Goal: Task Accomplishment & Management: Complete application form

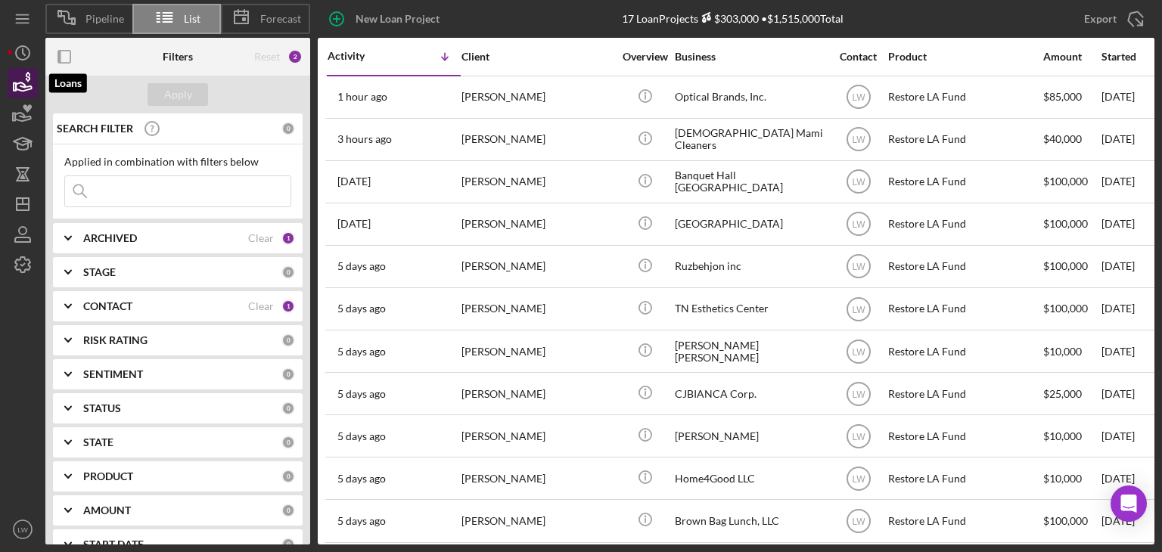
click at [21, 82] on icon "button" at bounding box center [24, 86] width 16 height 8
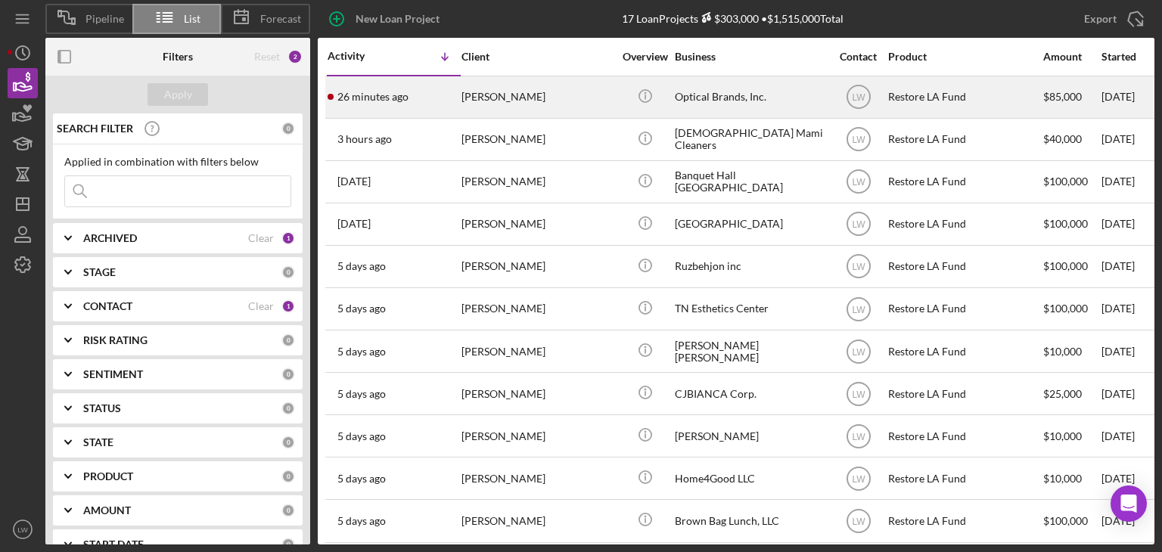
click at [521, 100] on div "[PERSON_NAME]" at bounding box center [537, 97] width 151 height 40
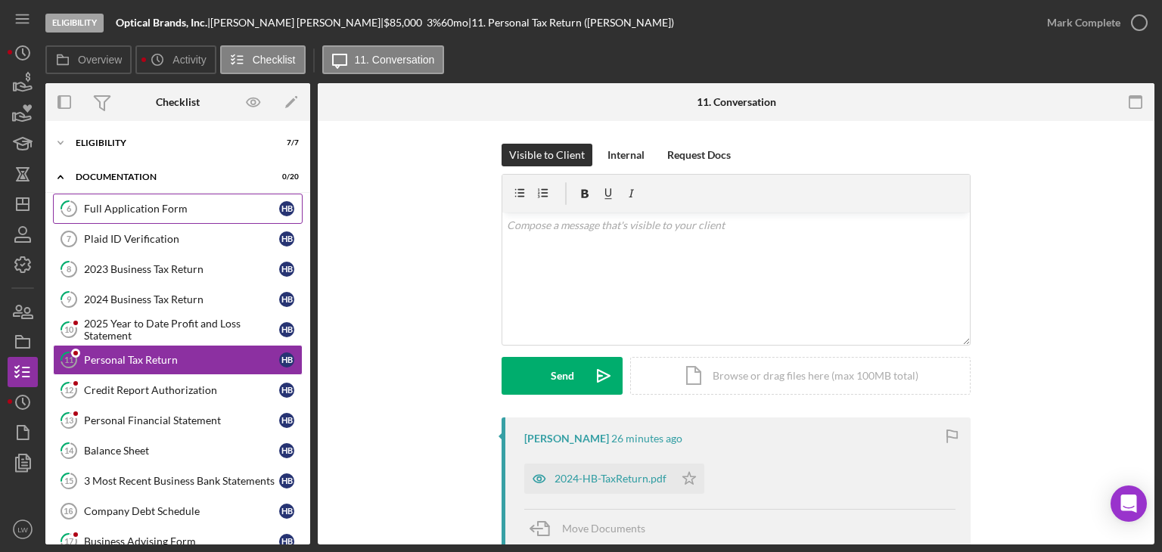
click at [197, 220] on link "6 Full Application Form H B" at bounding box center [178, 209] width 250 height 30
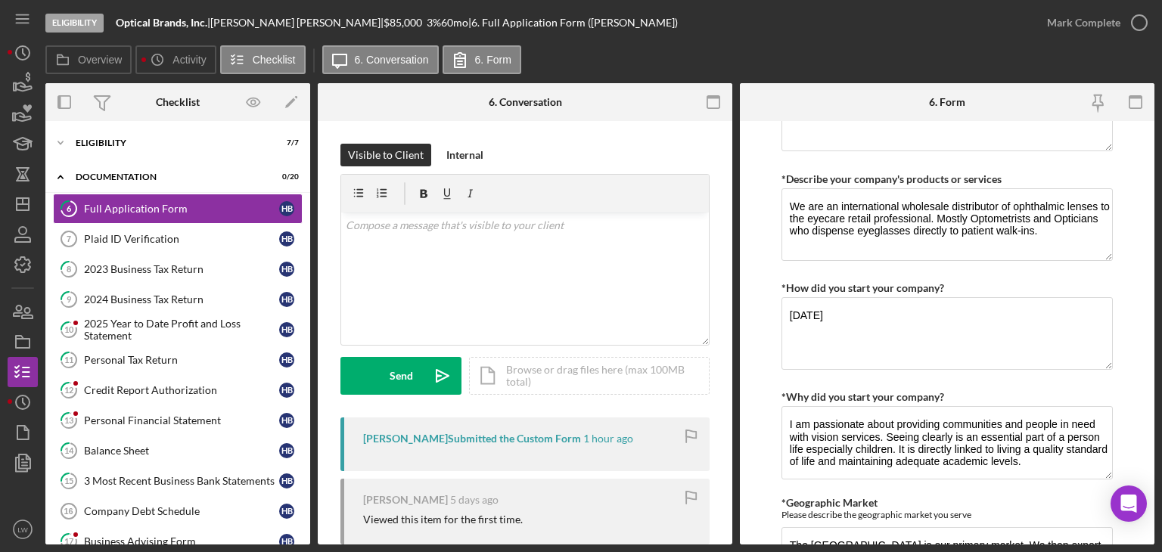
scroll to position [757, 0]
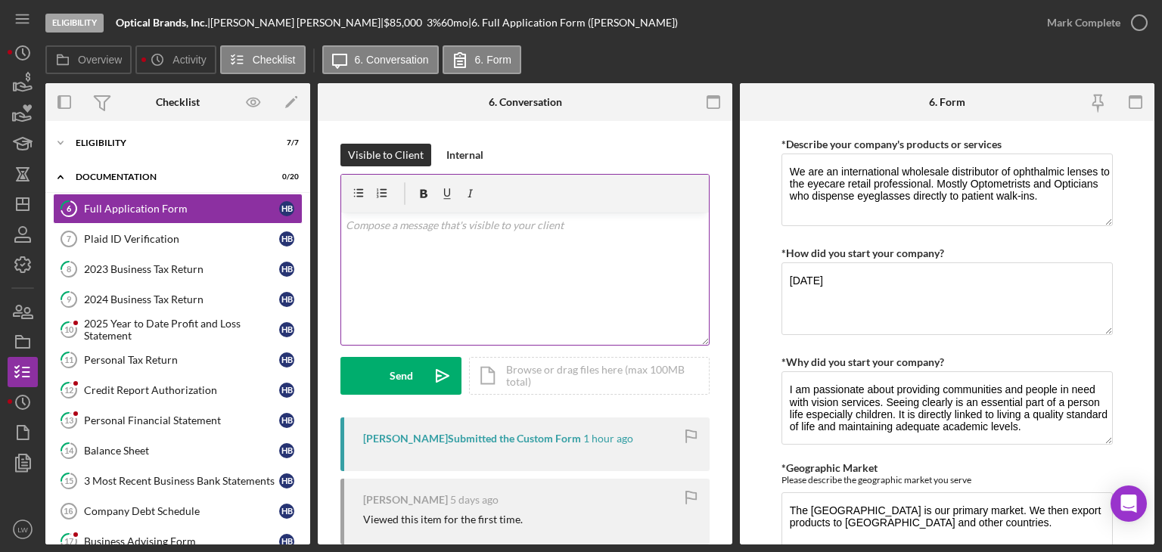
click at [547, 247] on div "v Color teal Color pink Remove color Add row above Add row below Add column bef…" at bounding box center [525, 279] width 368 height 132
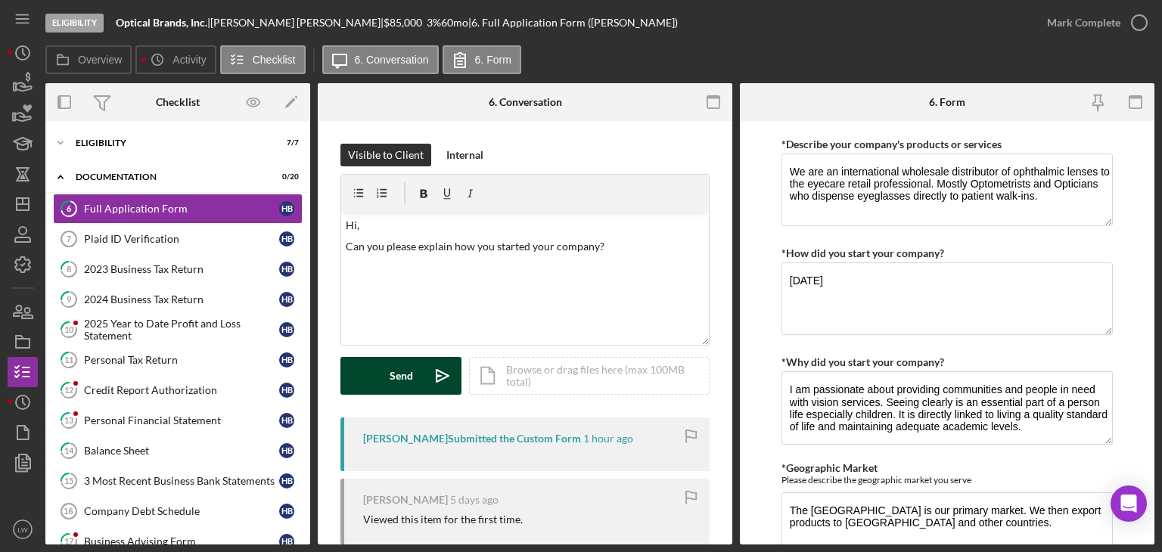
click at [415, 369] on button "Send Icon/icon-invite-send" at bounding box center [400, 376] width 121 height 38
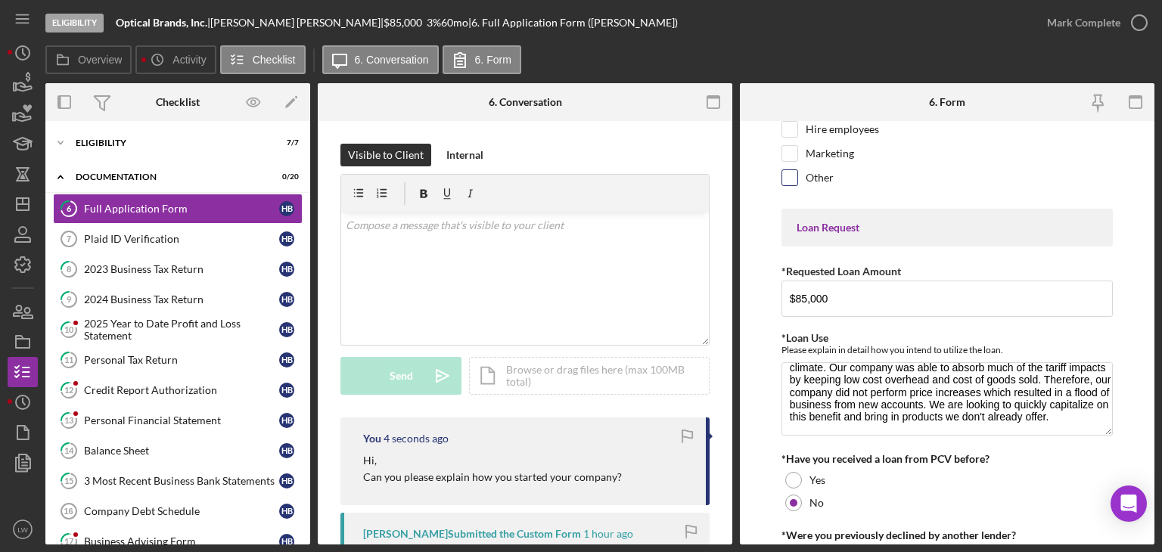
scroll to position [0, 0]
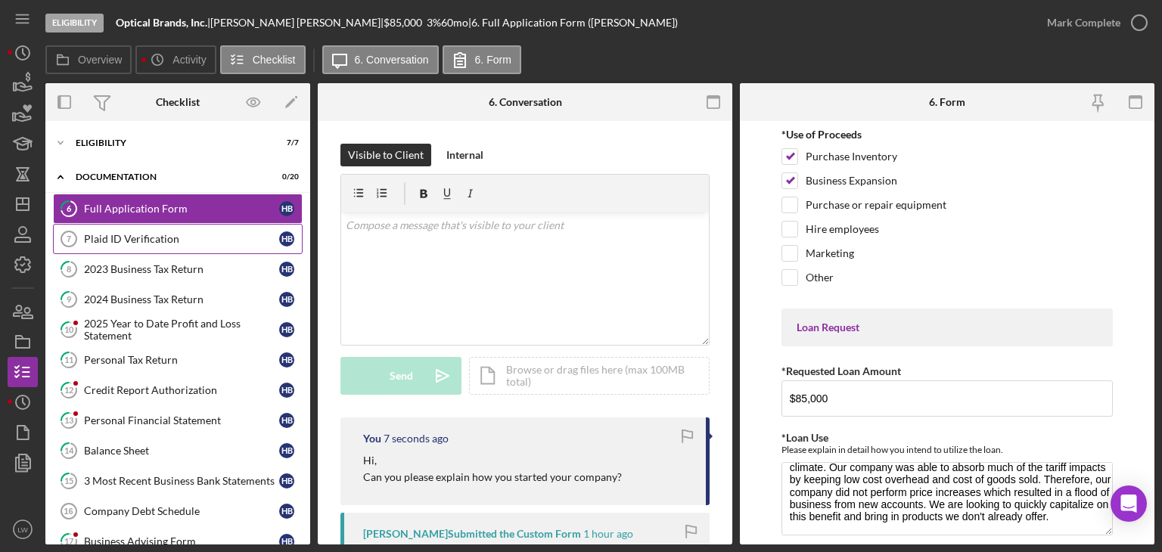
click at [136, 239] on div "Plaid ID Verification" at bounding box center [181, 239] width 195 height 12
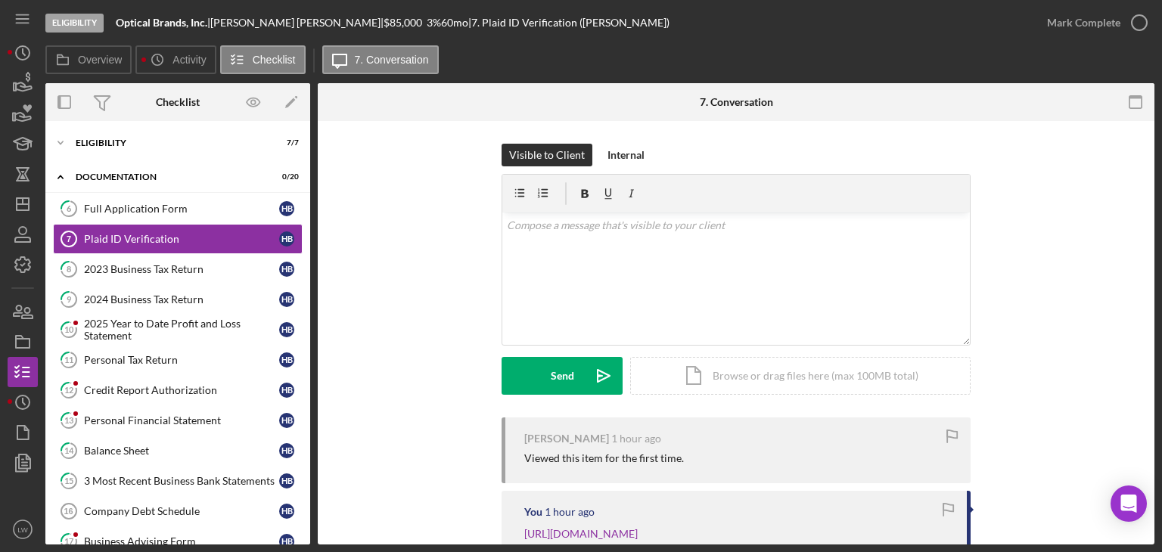
click at [250, 19] on div "[PERSON_NAME] |" at bounding box center [296, 23] width 173 height 12
click at [269, 23] on div "[PERSON_NAME] |" at bounding box center [296, 23] width 173 height 12
drag, startPoint x: 292, startPoint y: 20, endPoint x: 222, endPoint y: 27, distance: 70.7
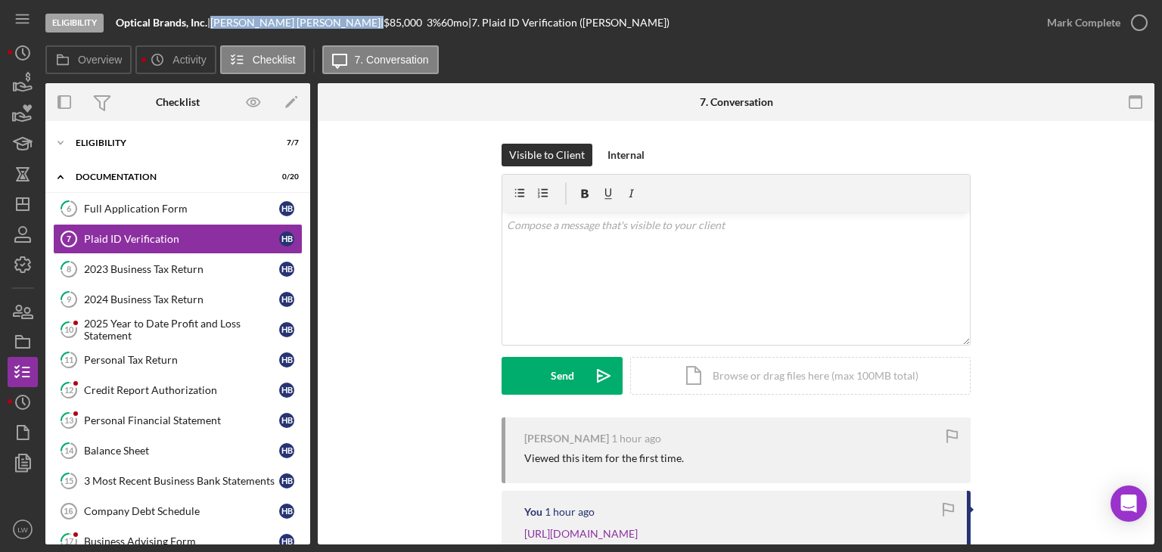
click at [221, 26] on div "[PERSON_NAME] |" at bounding box center [296, 23] width 173 height 12
copy div "[PERSON_NAME]"
click at [150, 197] on link "6 Full Application Form H B" at bounding box center [178, 209] width 250 height 30
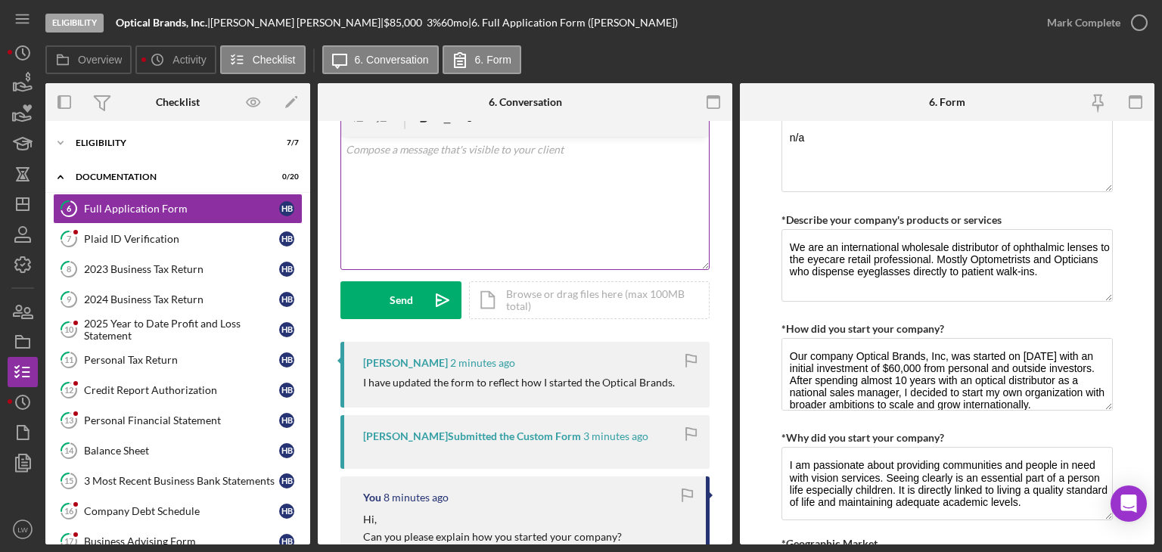
click at [539, 210] on div "v Color teal Color pink Remove color Add row above Add row below Add column bef…" at bounding box center [525, 203] width 368 height 132
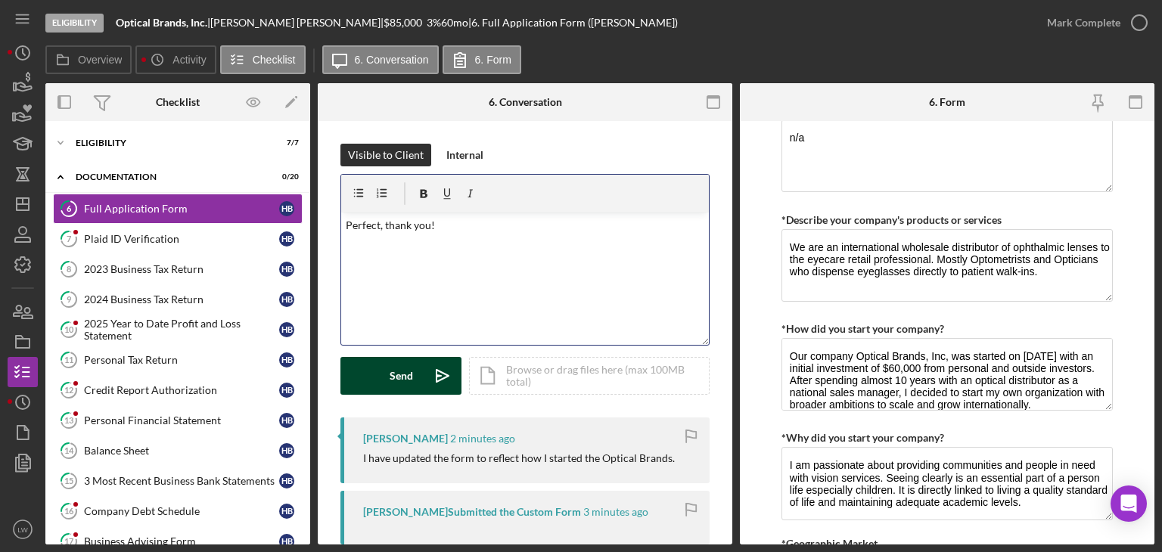
click at [387, 383] on button "Send Icon/icon-invite-send" at bounding box center [400, 376] width 121 height 38
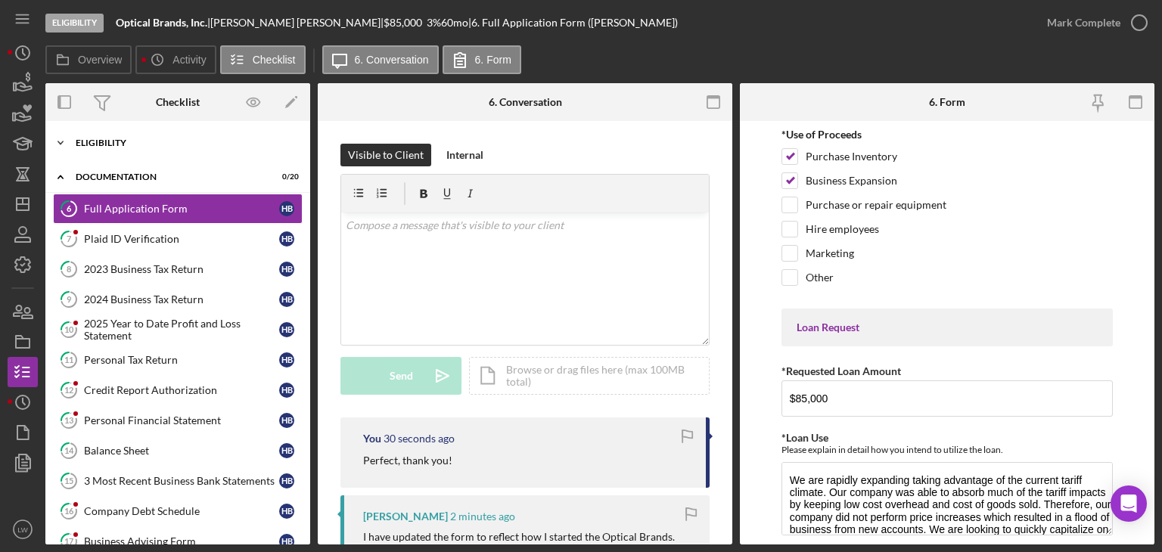
click at [110, 139] on div "Eligibility" at bounding box center [184, 142] width 216 height 9
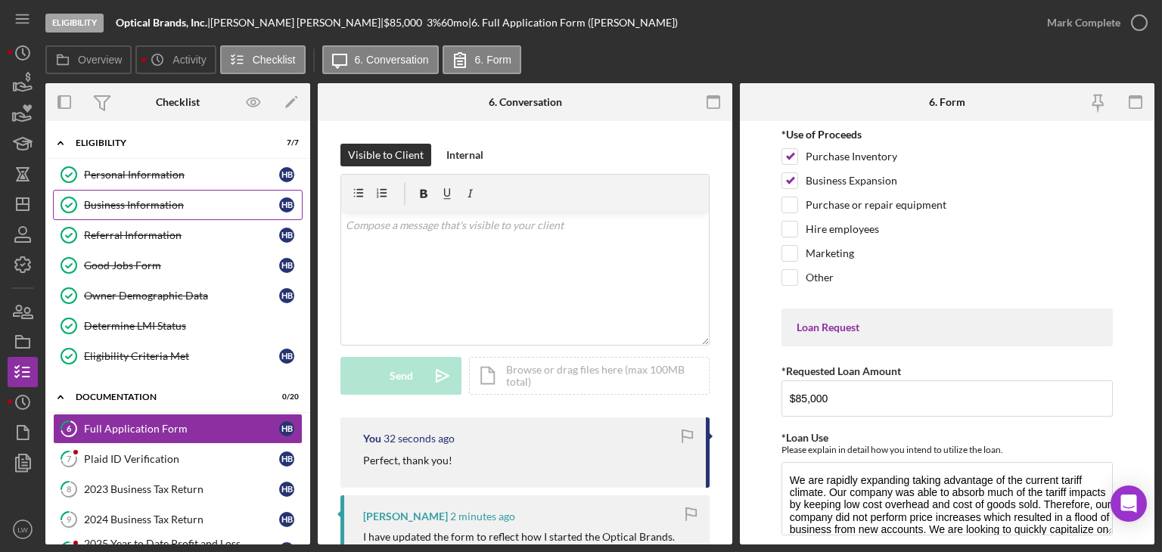
click at [151, 200] on div "Business Information" at bounding box center [181, 205] width 195 height 12
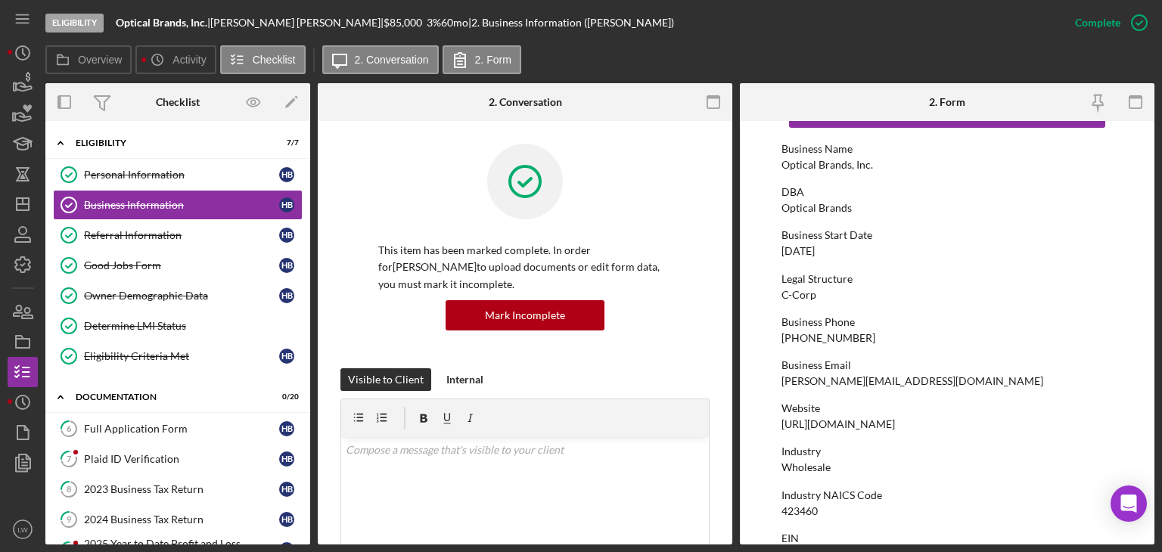
scroll to position [151, 0]
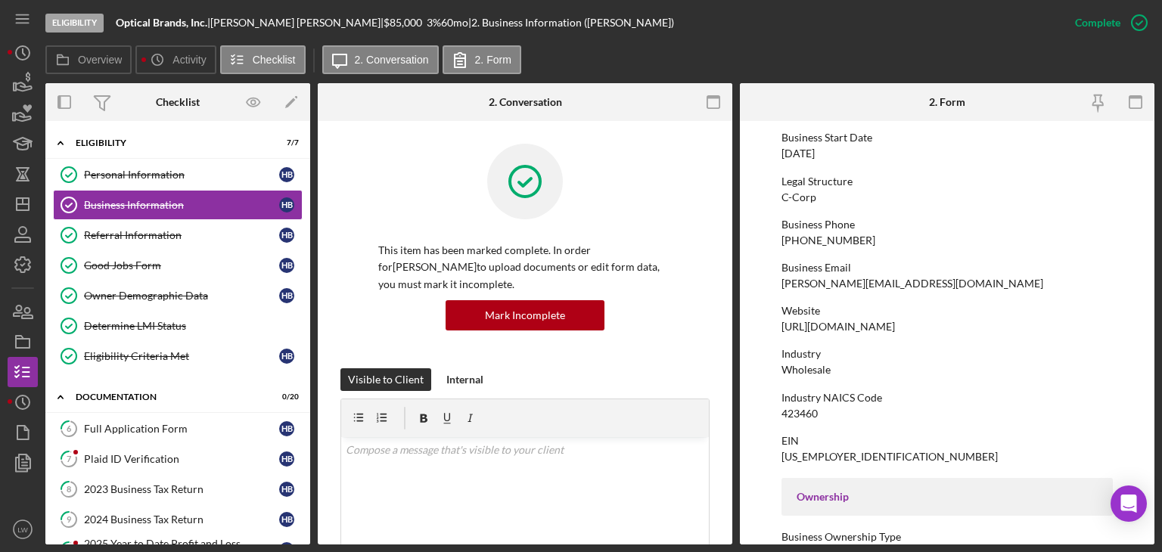
click at [877, 328] on div "[URL][DOMAIN_NAME]" at bounding box center [838, 327] width 113 height 12
copy div "[URL][DOMAIN_NAME]"
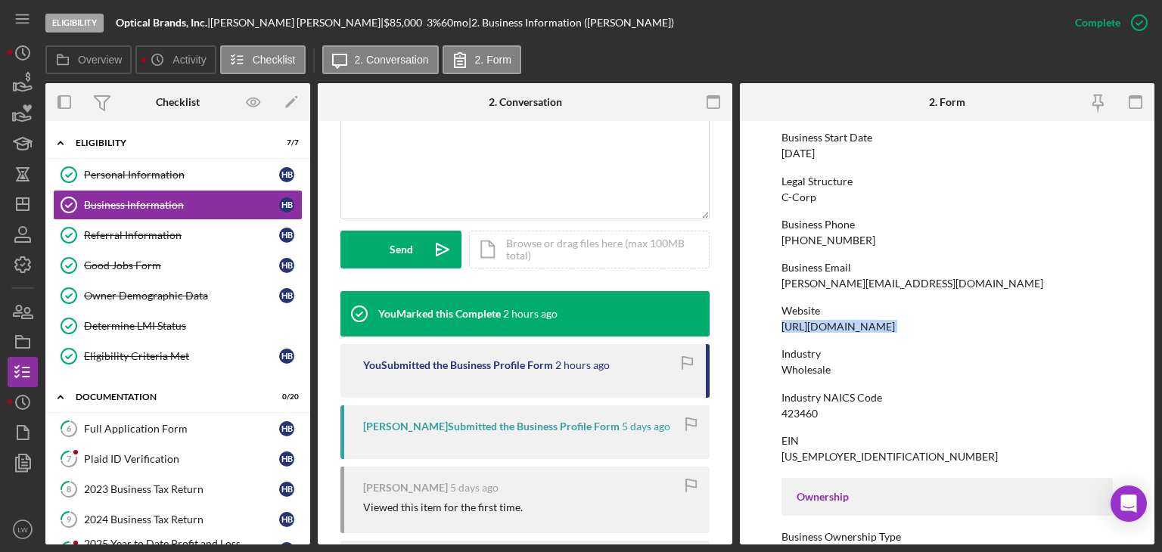
scroll to position [378, 0]
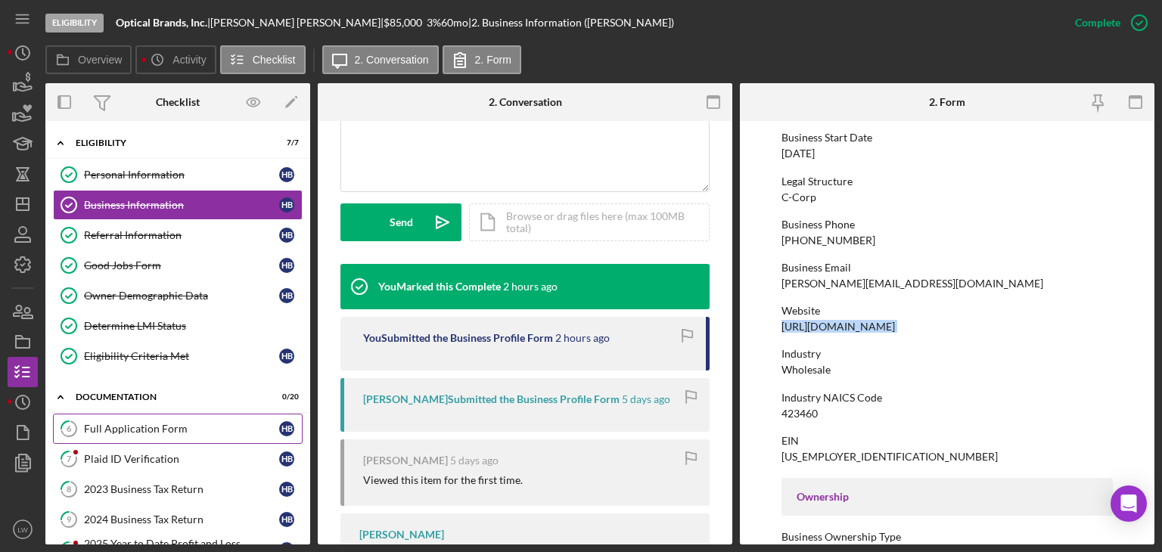
click at [113, 424] on div "Full Application Form" at bounding box center [181, 429] width 195 height 12
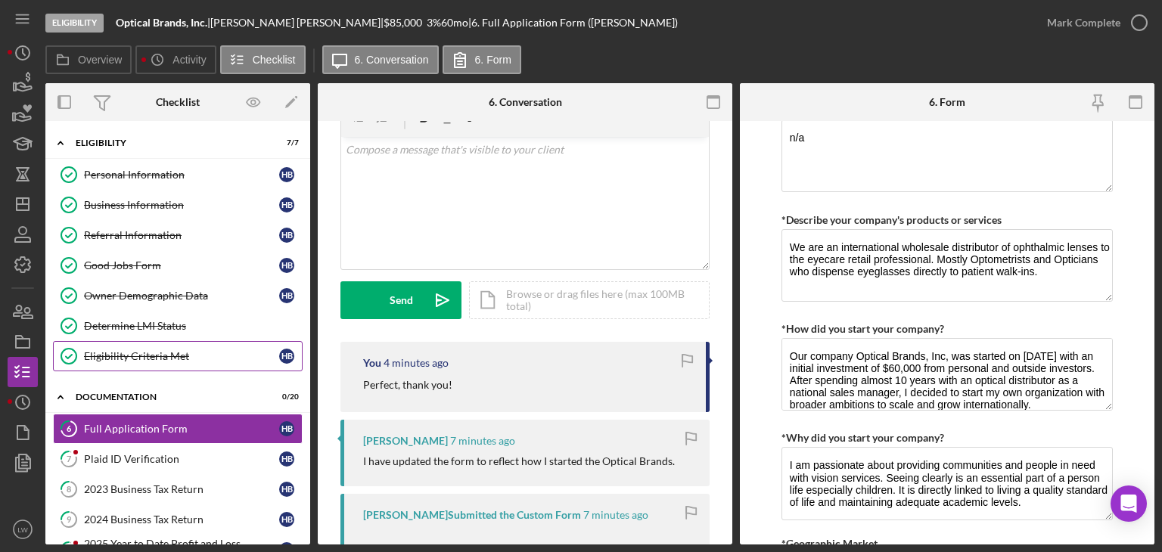
scroll to position [76, 0]
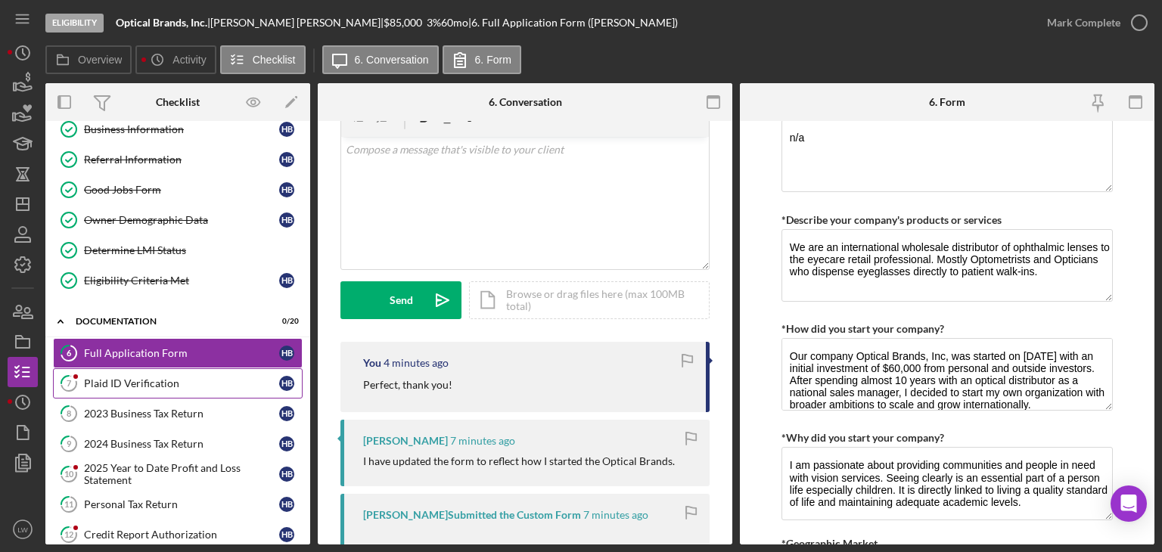
click at [174, 380] on div "Plaid ID Verification" at bounding box center [181, 384] width 195 height 12
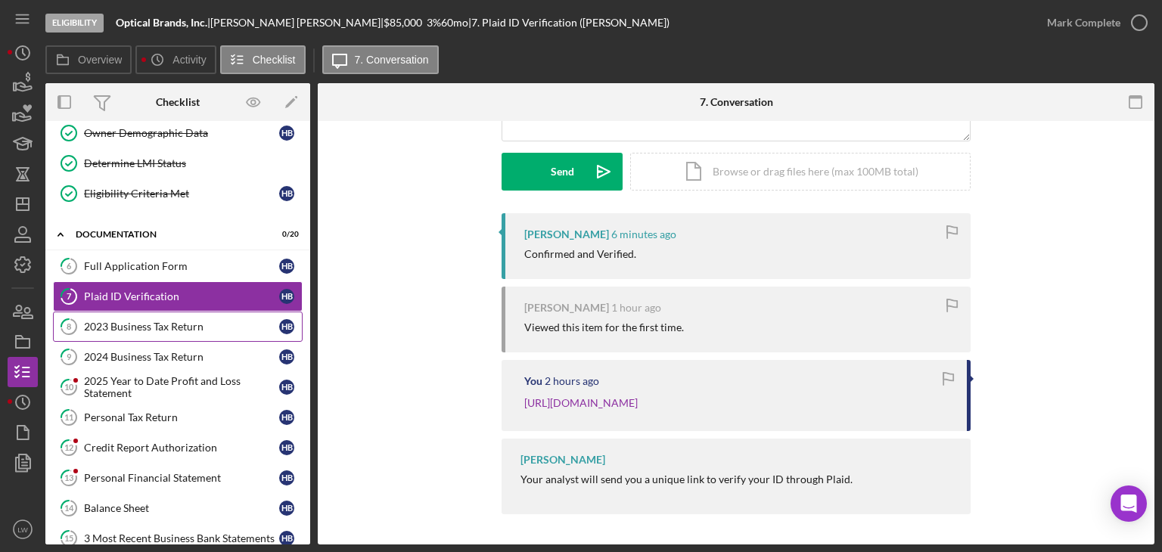
scroll to position [227, 0]
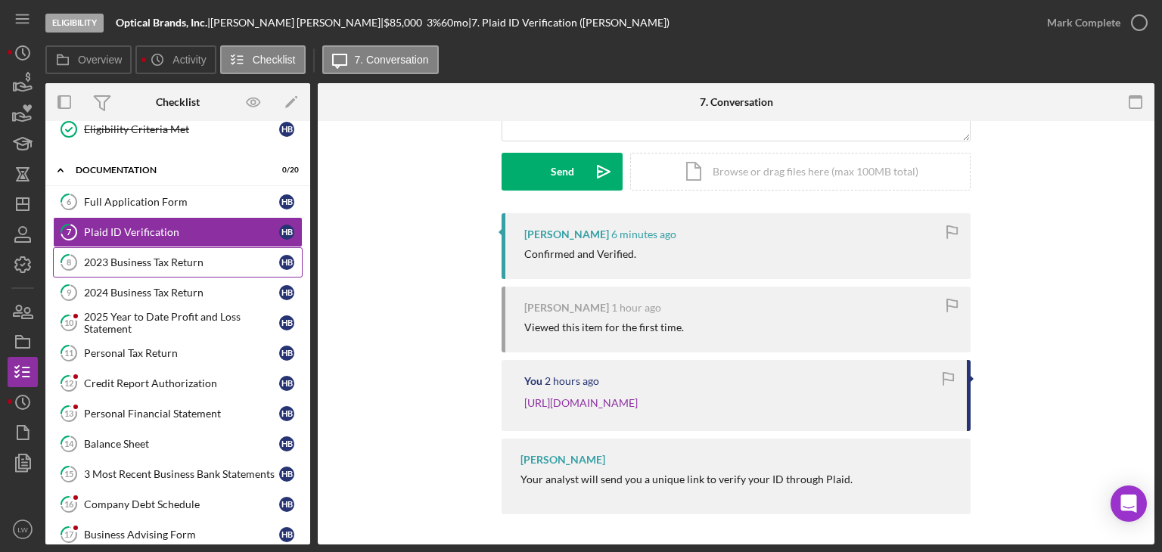
click at [179, 266] on link "8 2023 Business Tax Return H B" at bounding box center [178, 262] width 250 height 30
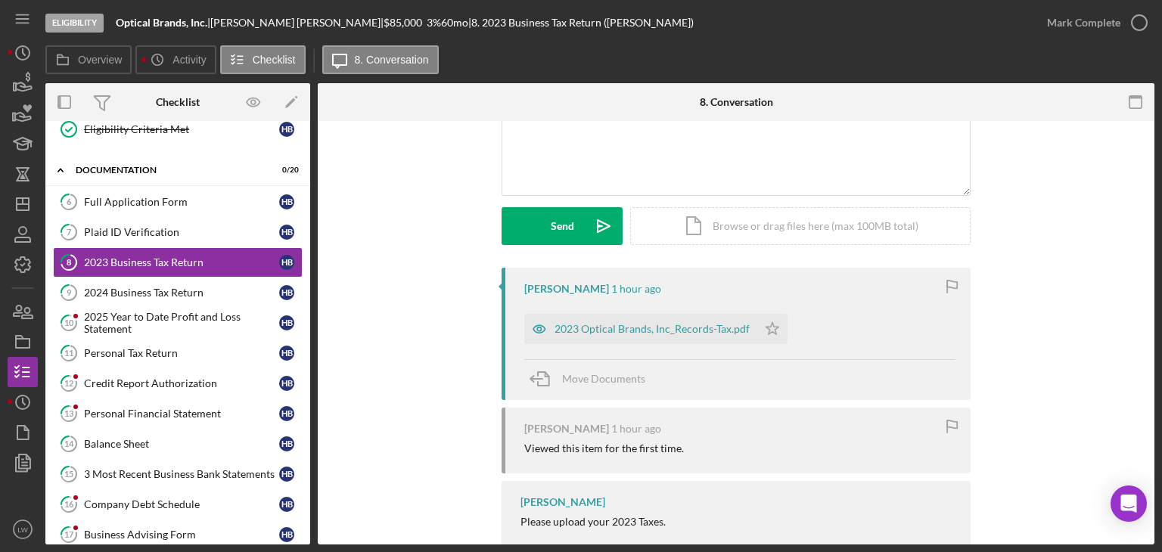
scroll to position [151, 0]
click at [677, 318] on div "2023 Optical Brands, Inc_Records-Tax.pdf" at bounding box center [640, 327] width 233 height 30
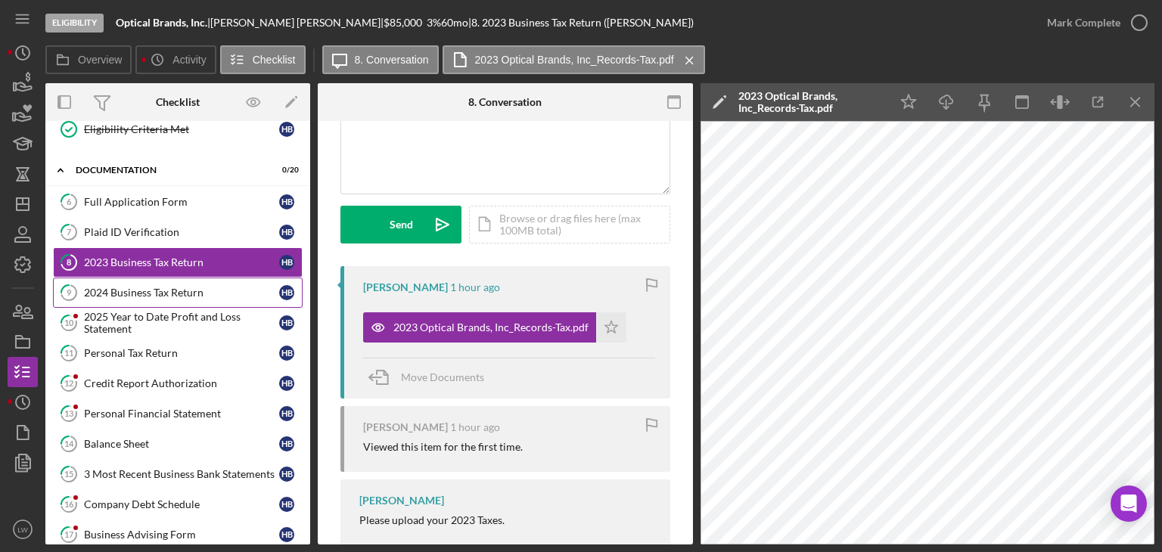
click at [93, 287] on div "2024 Business Tax Return" at bounding box center [181, 293] width 195 height 12
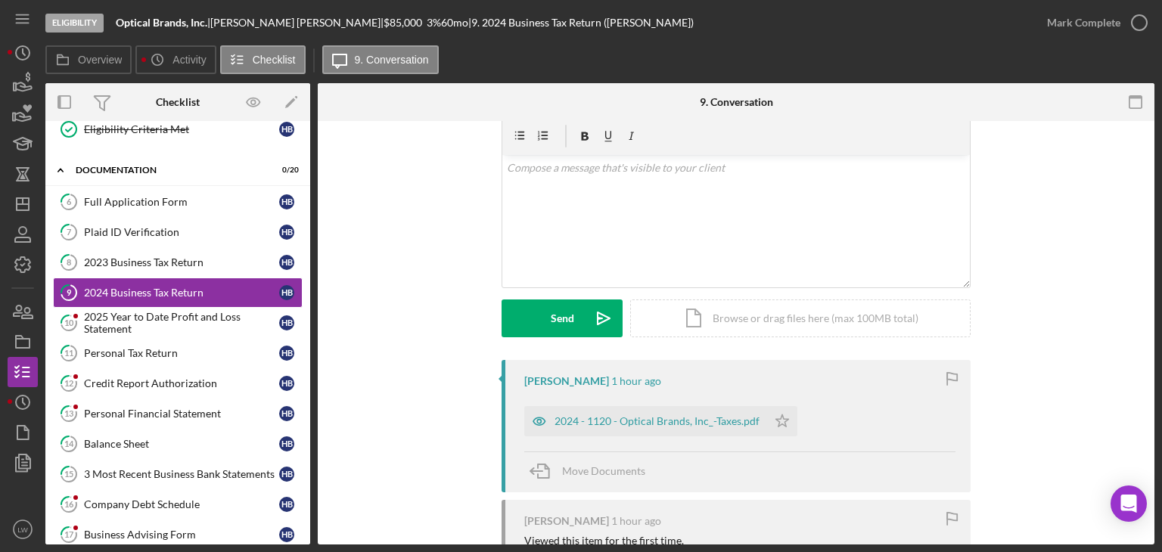
scroll to position [151, 0]
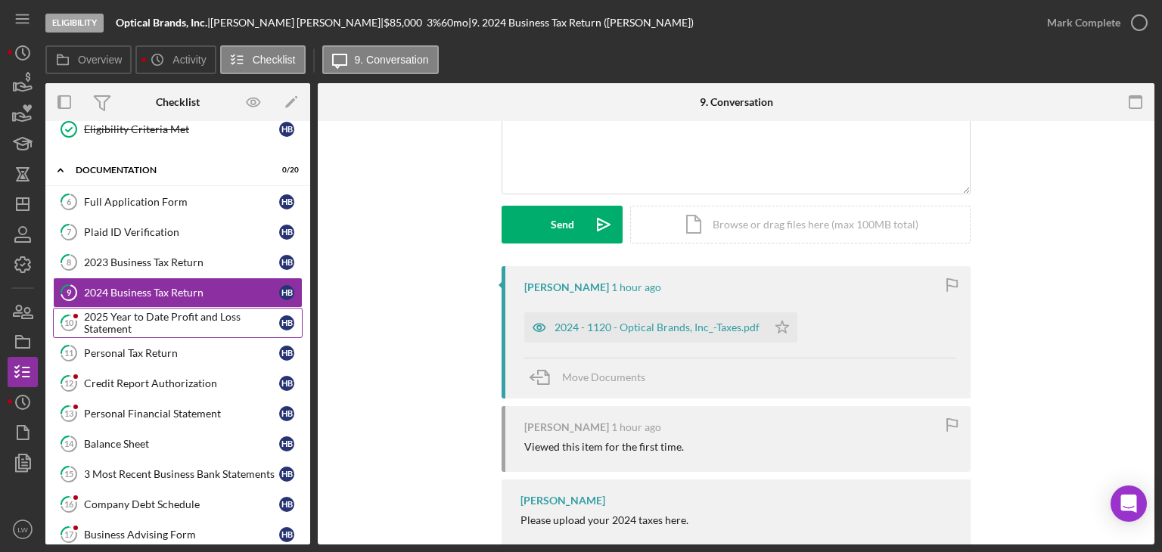
click at [180, 319] on div "2025 Year to Date Profit and Loss Statement" at bounding box center [181, 323] width 195 height 24
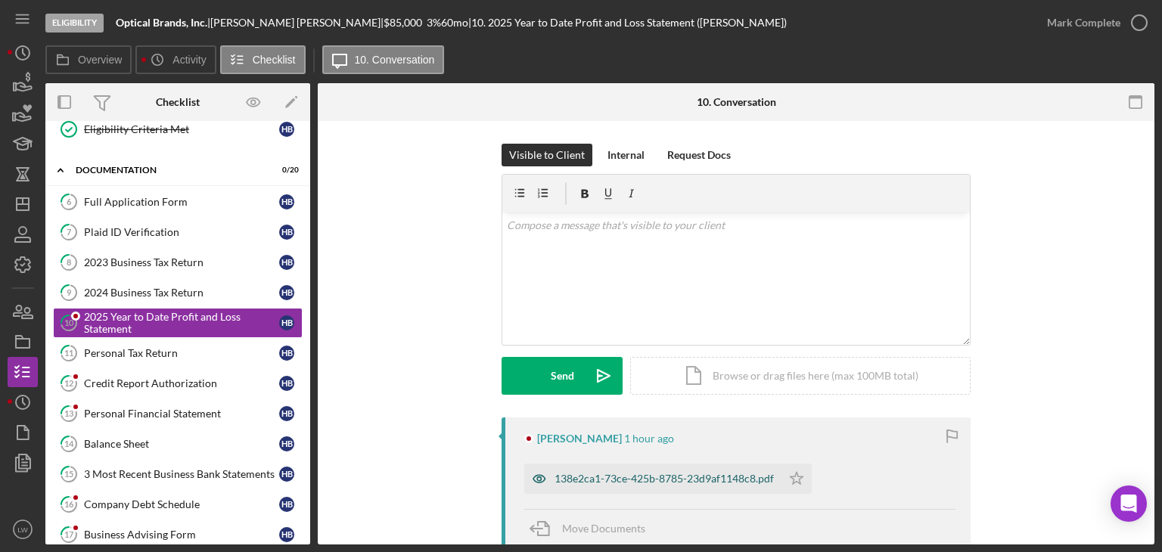
click at [712, 482] on div "138e2ca1-73ce-425b-8785-23d9af1148c8.pdf" at bounding box center [664, 479] width 219 height 12
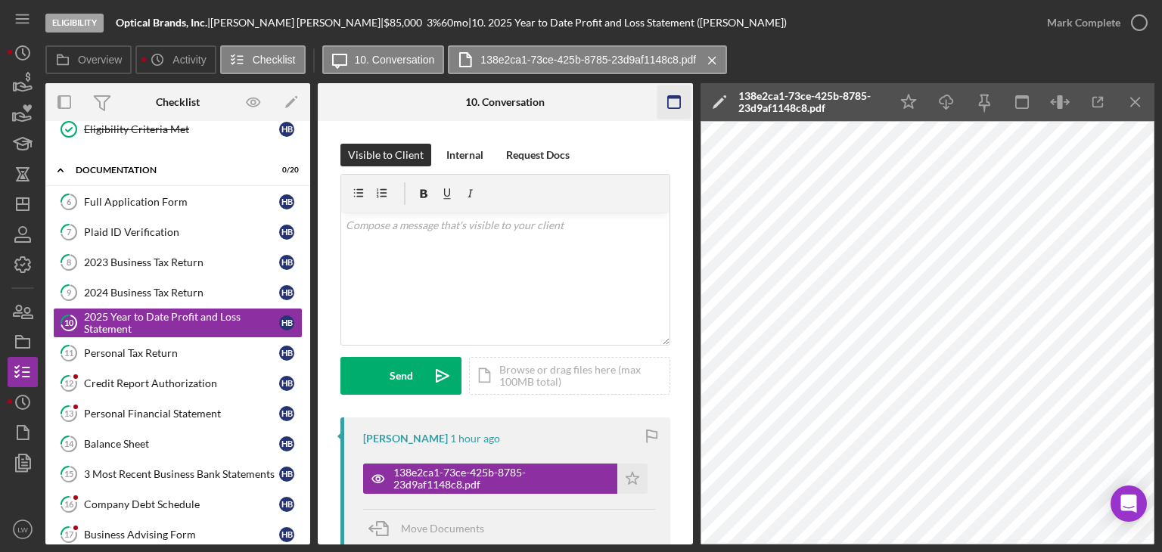
click at [1136, 103] on line "button" at bounding box center [1135, 102] width 8 height 8
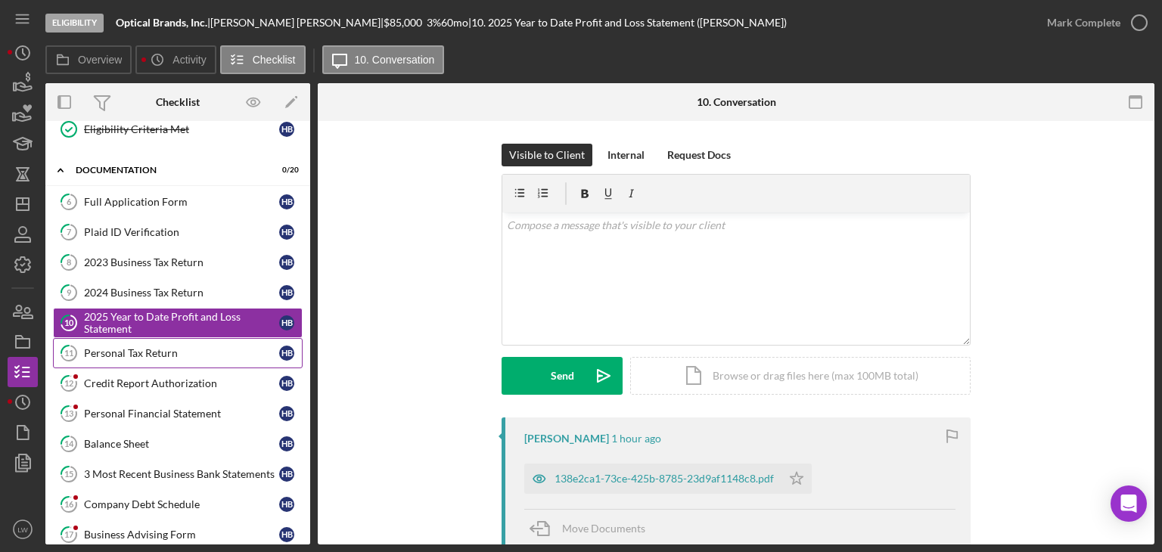
click at [101, 341] on link "11 Personal Tax Return H B" at bounding box center [178, 353] width 250 height 30
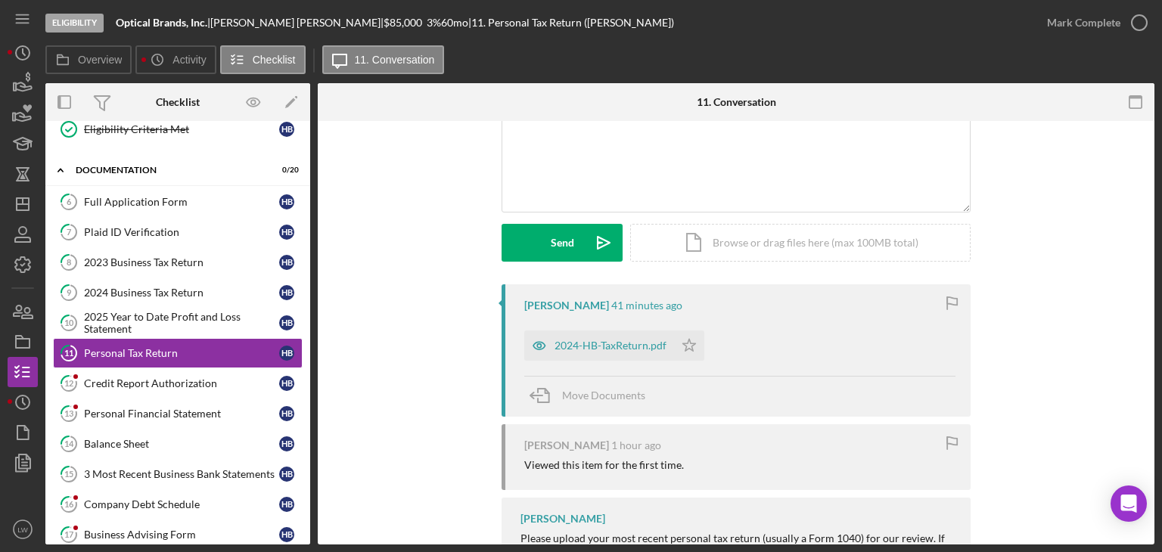
scroll to position [151, 0]
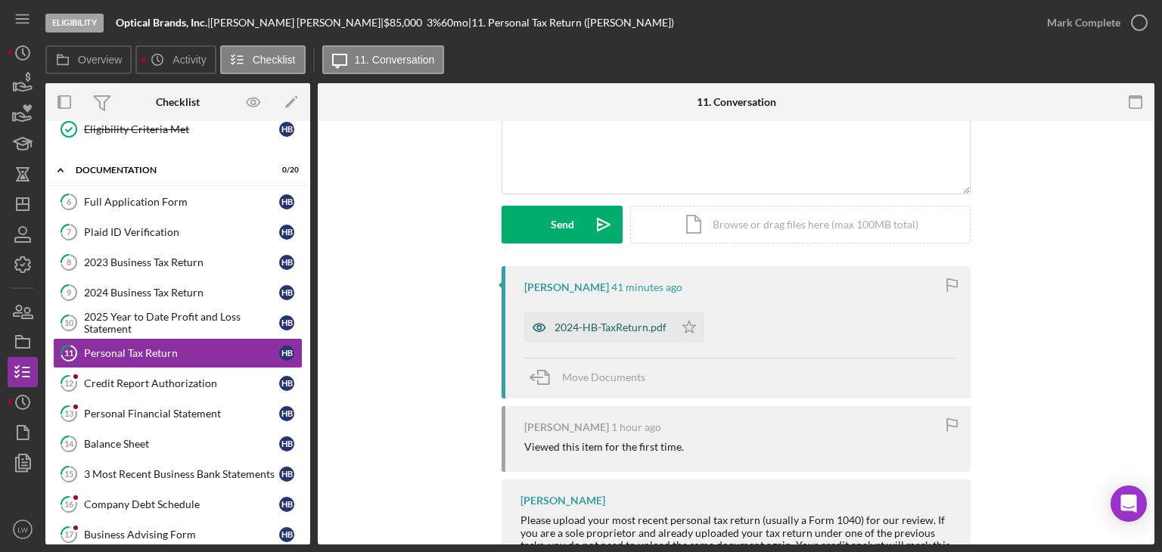
click at [628, 326] on div "2024-HB-TaxReturn.pdf" at bounding box center [611, 328] width 112 height 12
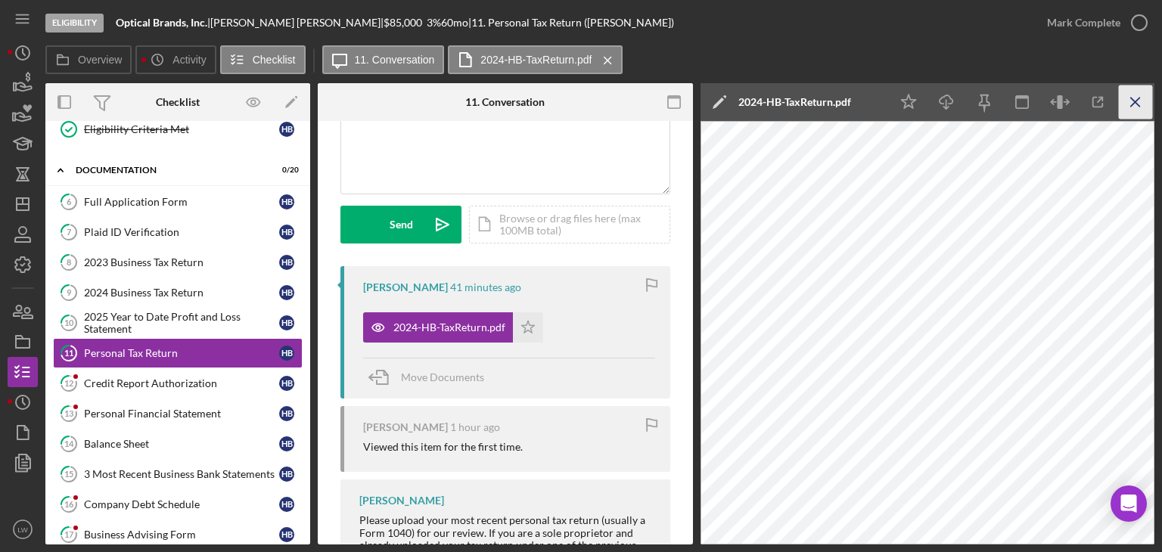
click at [1136, 106] on icon "Icon/Menu Close" at bounding box center [1136, 102] width 34 height 34
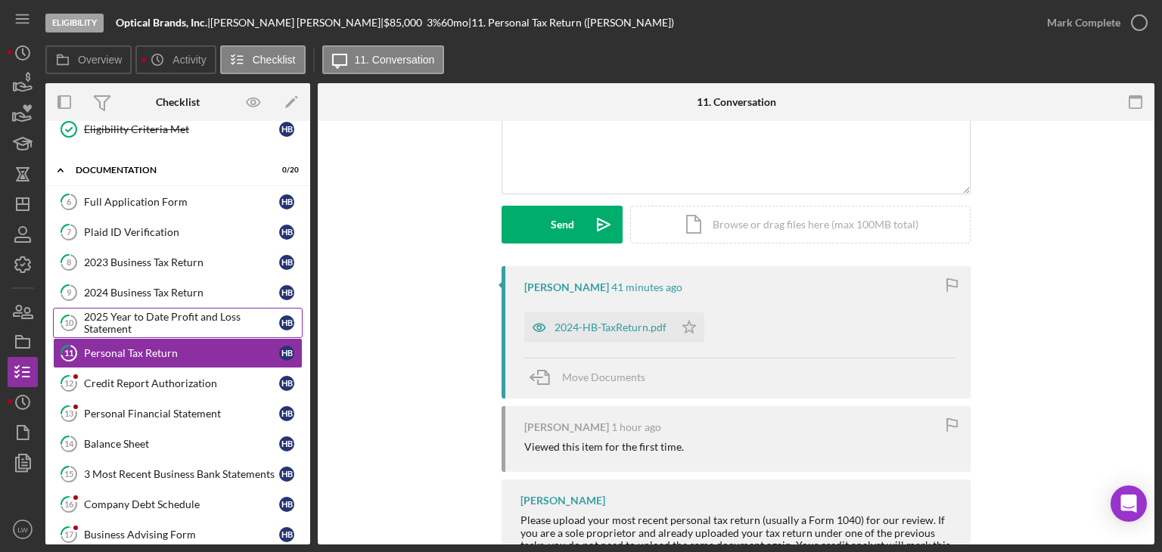
scroll to position [378, 0]
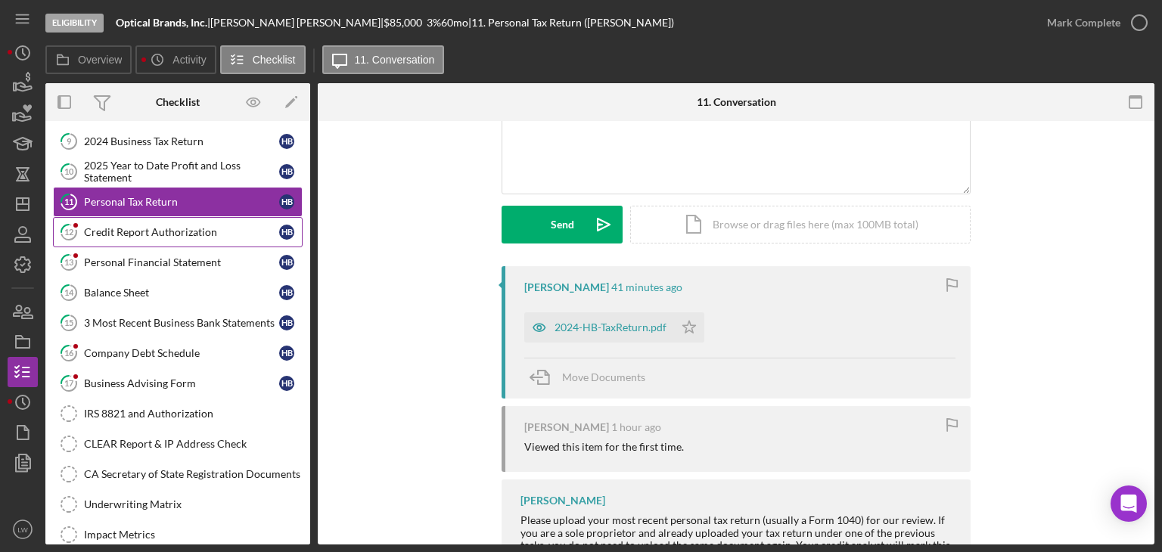
click at [142, 228] on div "Credit Report Authorization" at bounding box center [181, 232] width 195 height 12
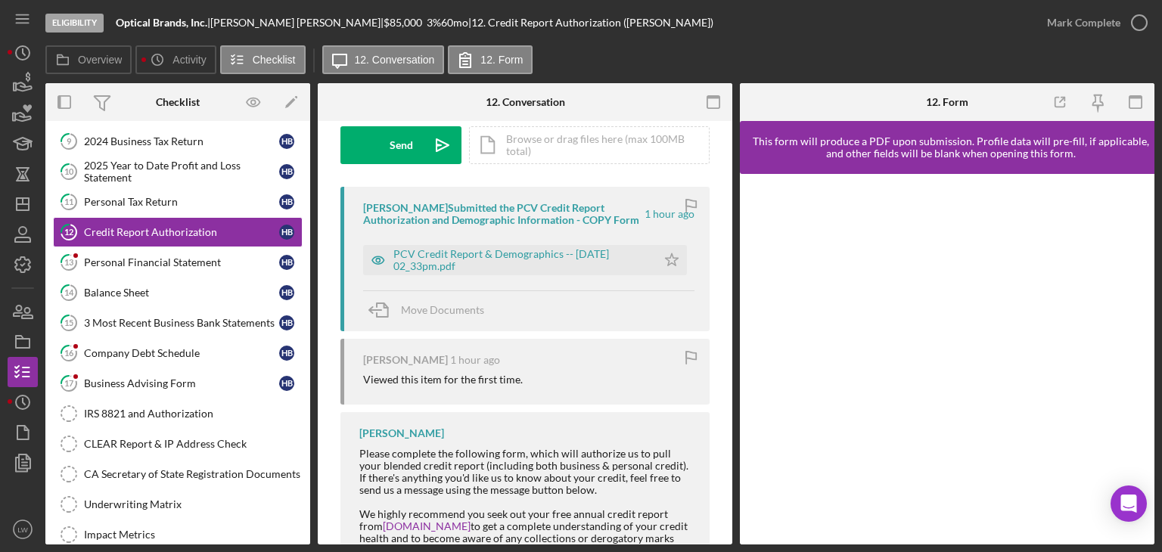
scroll to position [65, 0]
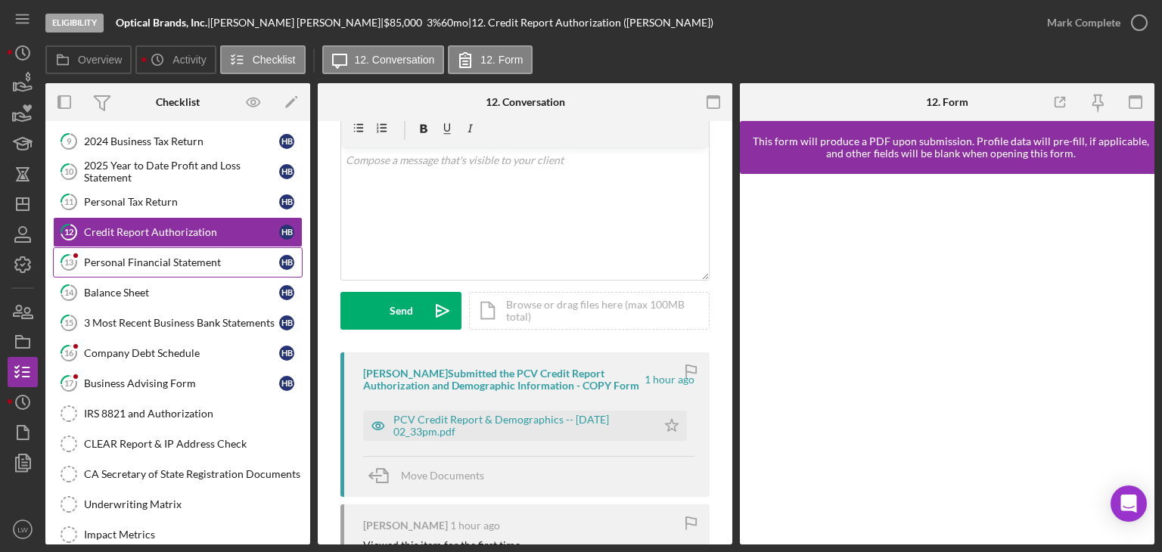
click at [163, 258] on div "Personal Financial Statement" at bounding box center [181, 262] width 195 height 12
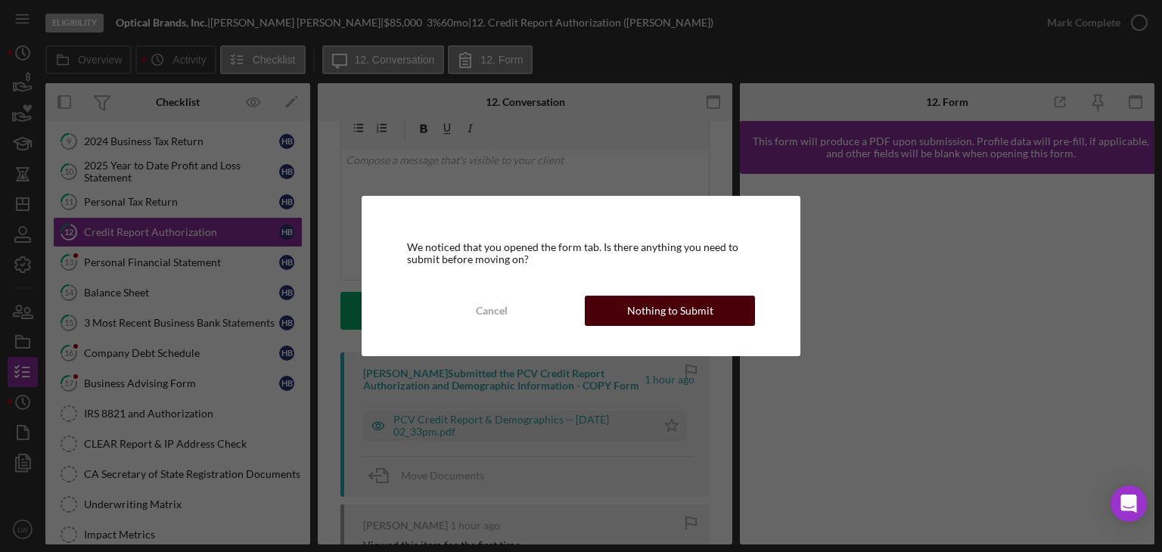
click at [657, 306] on div "Nothing to Submit" at bounding box center [670, 311] width 86 height 30
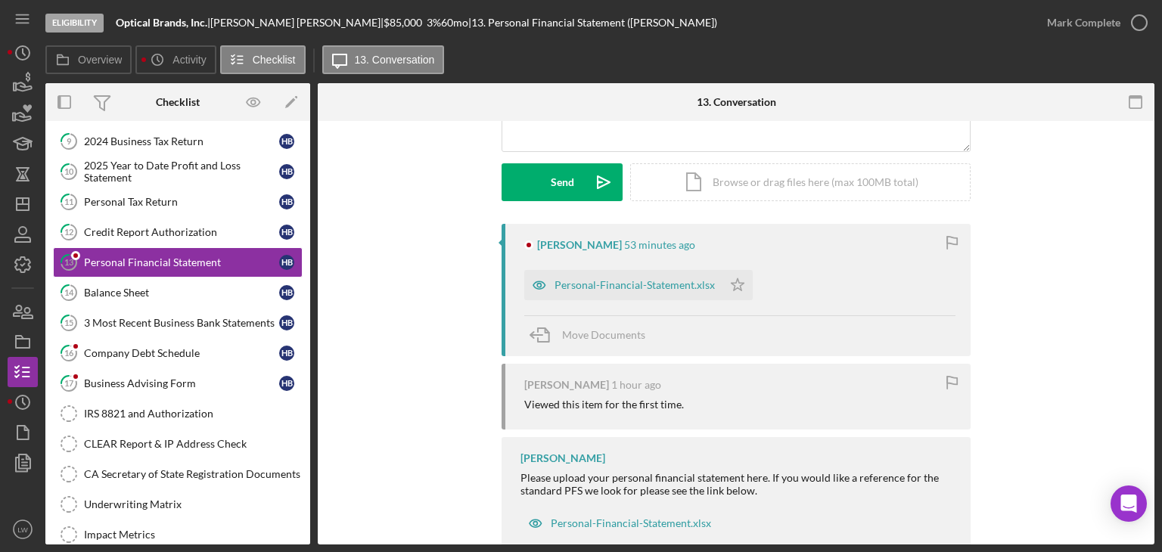
scroll to position [227, 0]
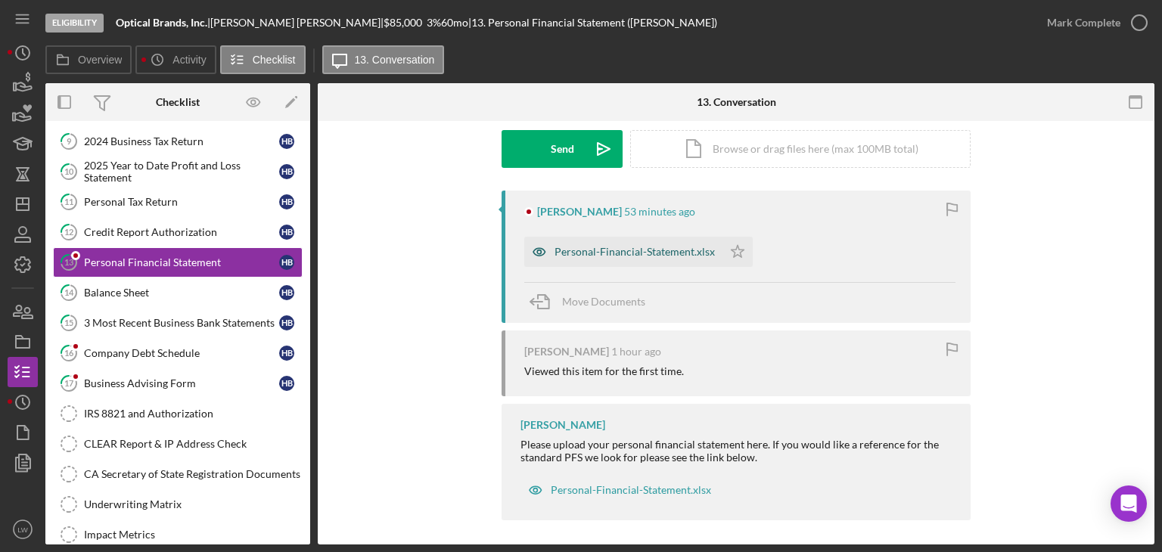
click at [611, 248] on div "Personal-Financial-Statement.xlsx" at bounding box center [635, 252] width 160 height 12
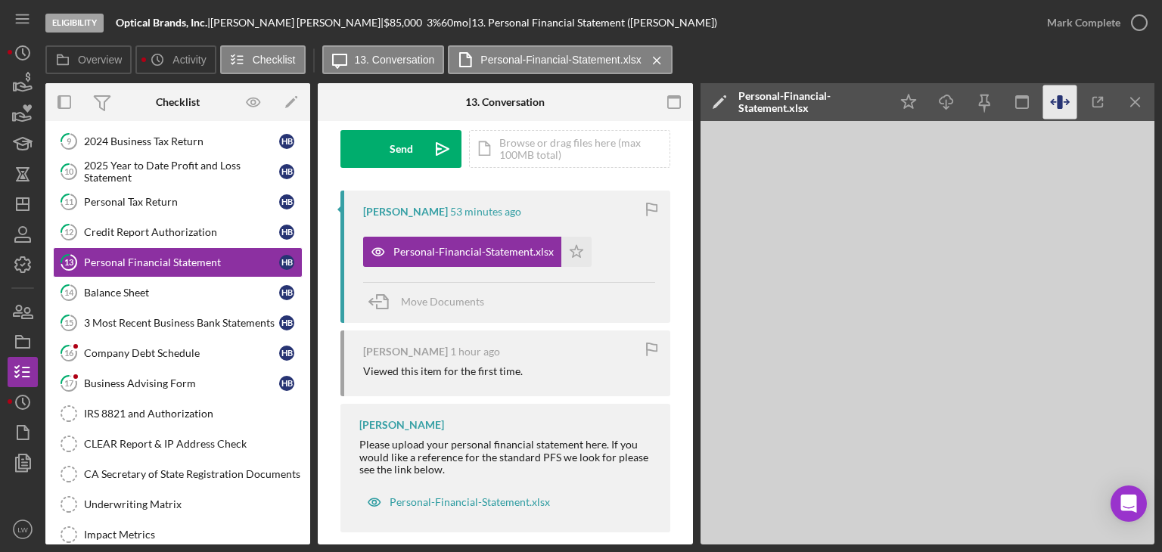
click at [1054, 107] on icon "button" at bounding box center [1060, 102] width 34 height 34
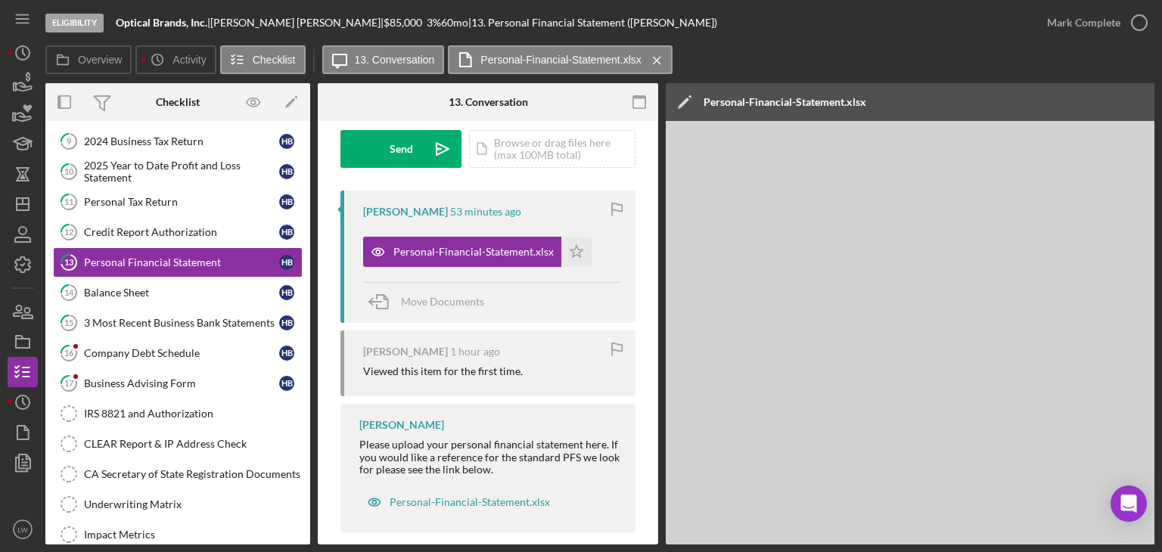
click at [1068, 98] on div "Icon/Edit Personal-Financial-Statement.xlsx" at bounding box center [987, 102] width 643 height 38
click at [890, 82] on div "Overview Icon/History Activity Checklist Icon/Message 13. Conversation Personal…" at bounding box center [599, 294] width 1109 height 499
click at [972, 114] on div "Icon/Edit Personal-Financial-Statement.xlsx" at bounding box center [987, 102] width 643 height 38
click at [817, 107] on div "Personal-Financial-Statement.xlsx" at bounding box center [785, 102] width 163 height 12
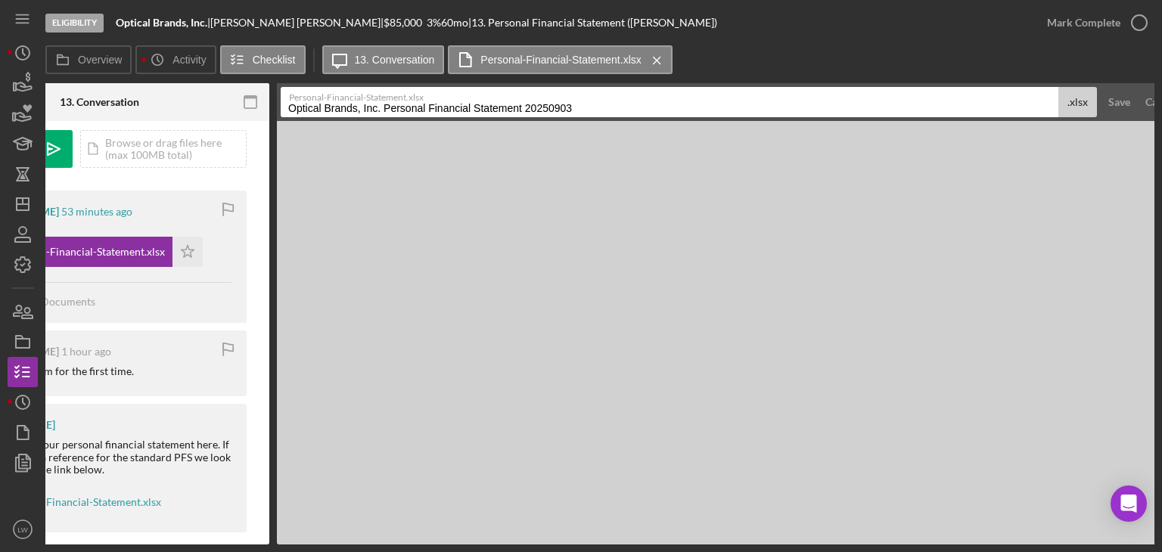
scroll to position [0, 418]
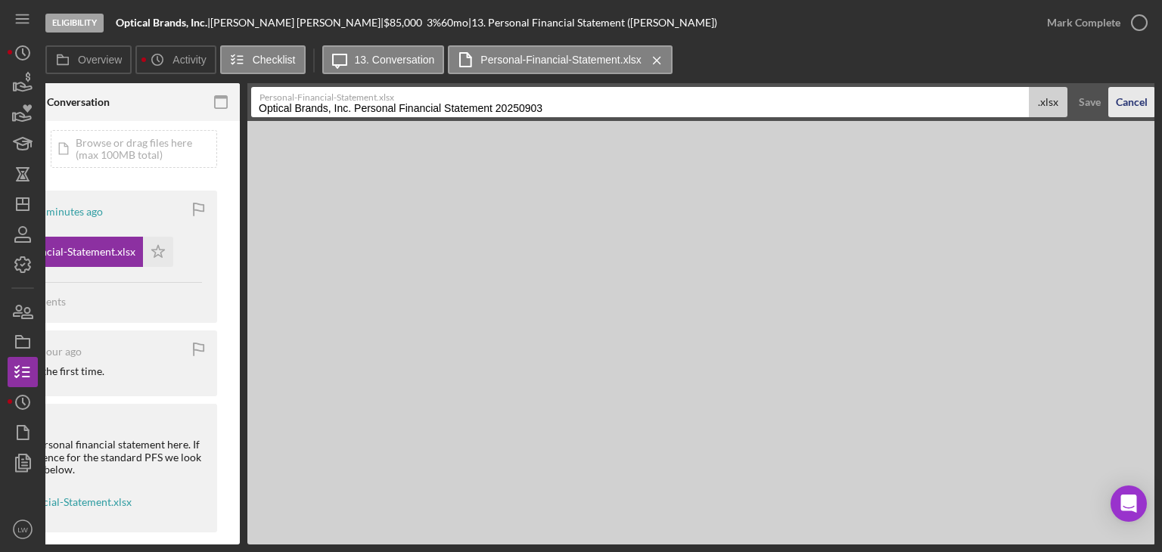
click at [1129, 98] on div "Cancel" at bounding box center [1132, 102] width 32 height 30
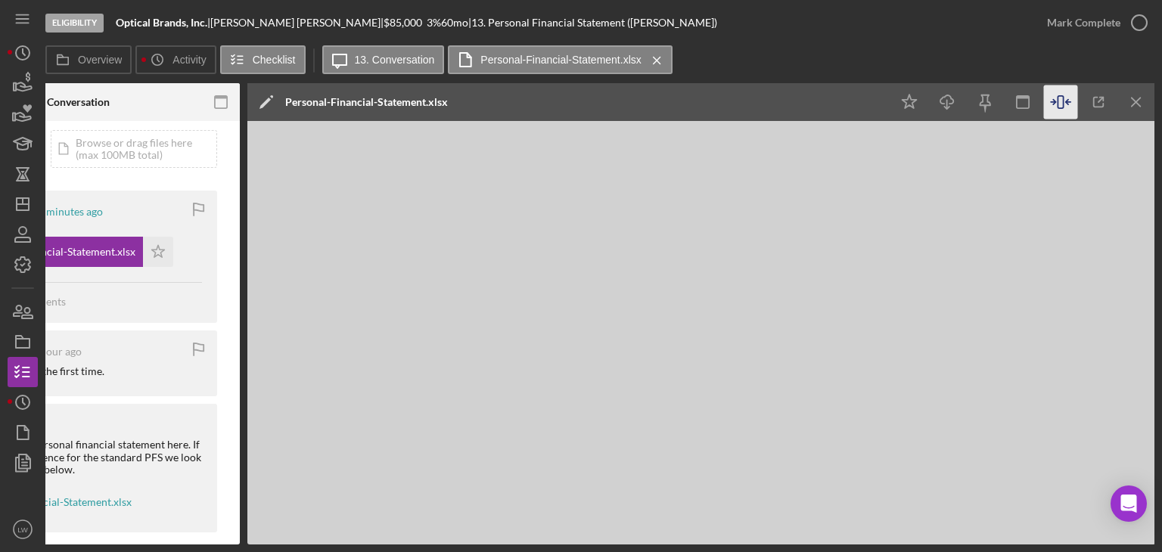
click at [1044, 101] on icon "button" at bounding box center [1061, 102] width 34 height 34
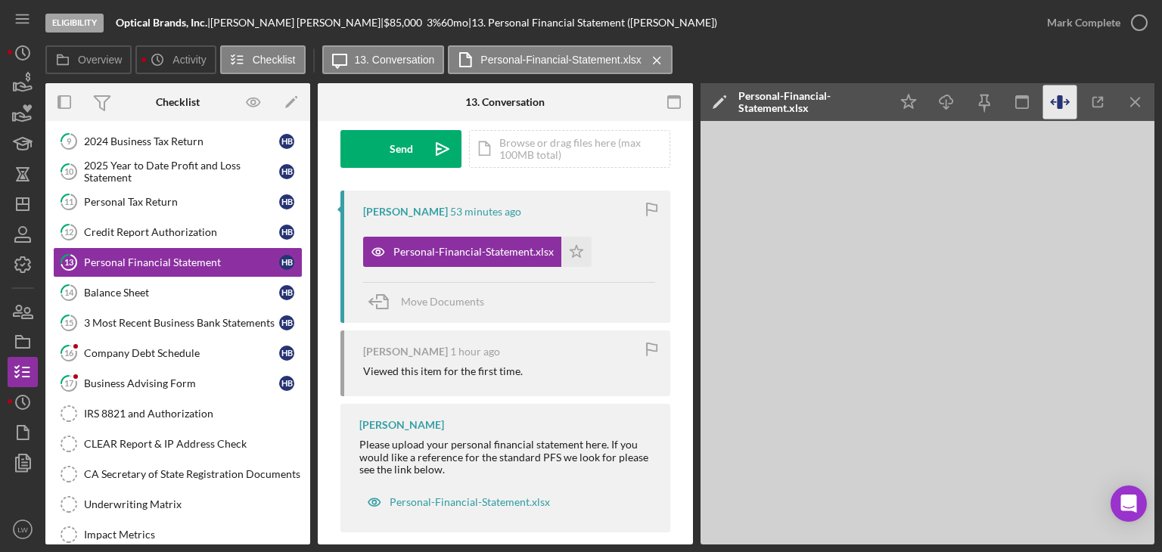
scroll to position [0, 0]
click at [1099, 101] on line "button" at bounding box center [1100, 100] width 5 height 5
click at [113, 302] on link "14 Balance Sheet H B" at bounding box center [178, 293] width 250 height 30
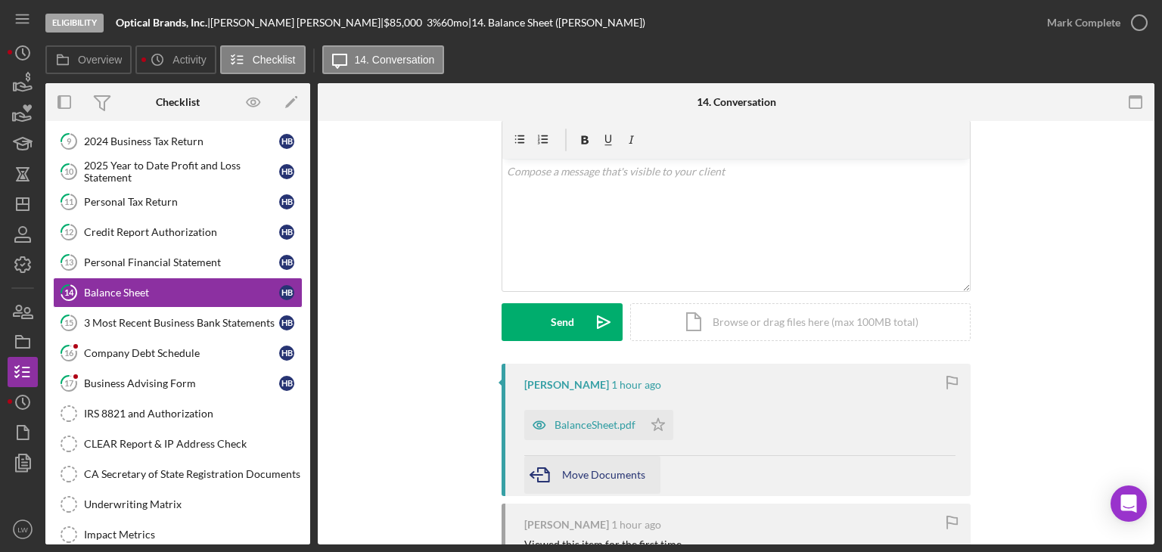
scroll to position [76, 0]
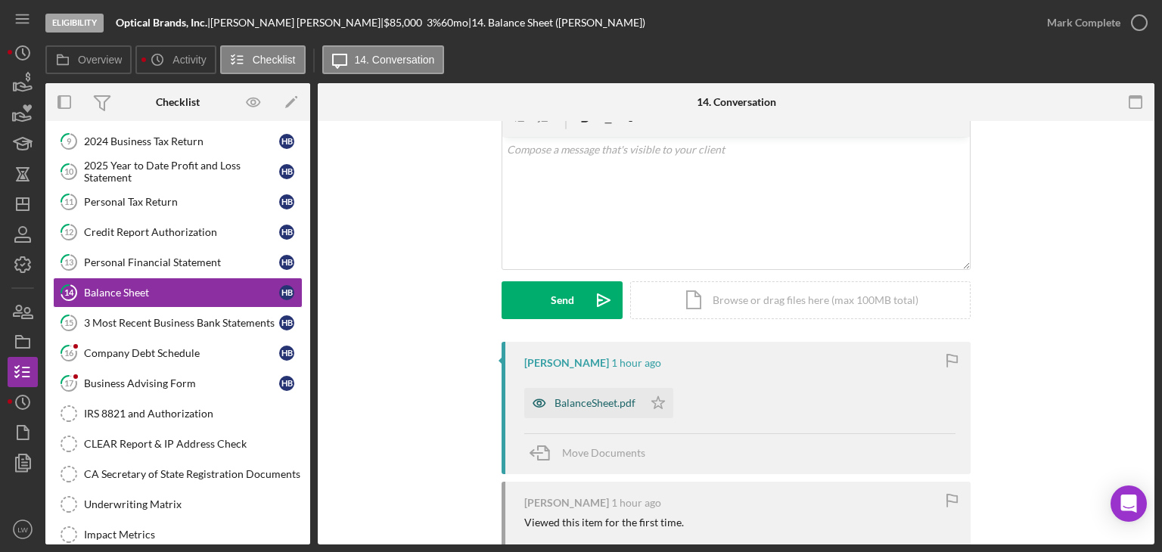
click at [598, 391] on div "BalanceSheet.pdf" at bounding box center [583, 403] width 119 height 30
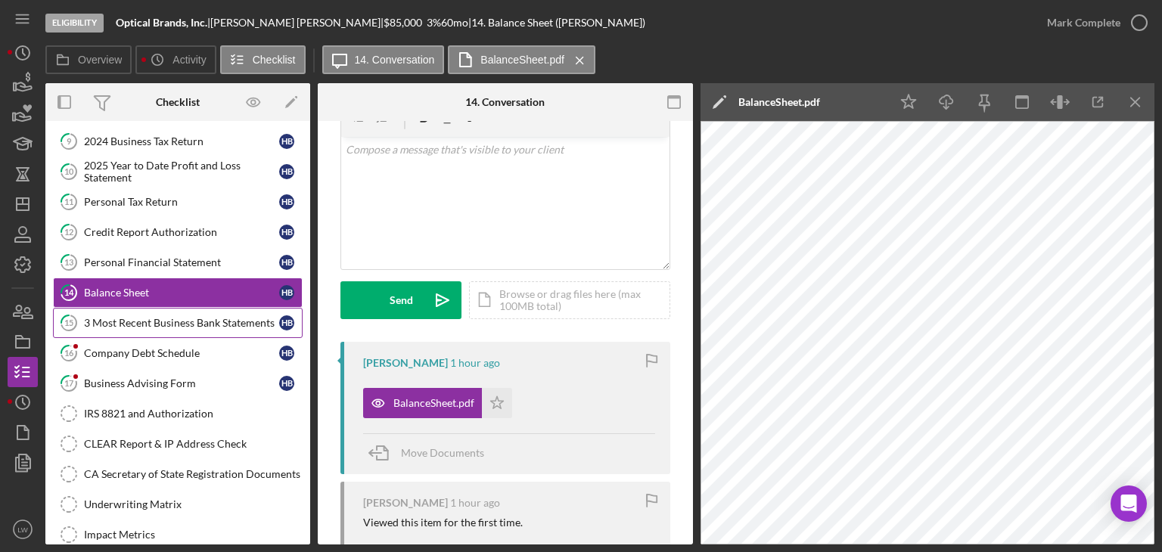
click at [212, 322] on div "3 Most Recent Business Bank Statements" at bounding box center [181, 323] width 195 height 12
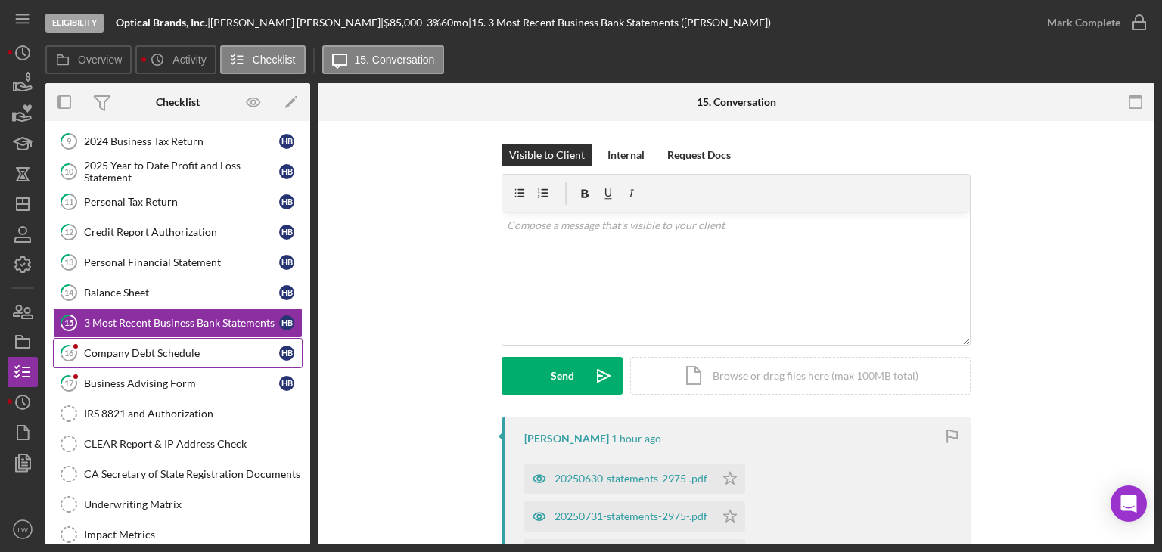
click at [113, 347] on div "Company Debt Schedule" at bounding box center [181, 353] width 195 height 12
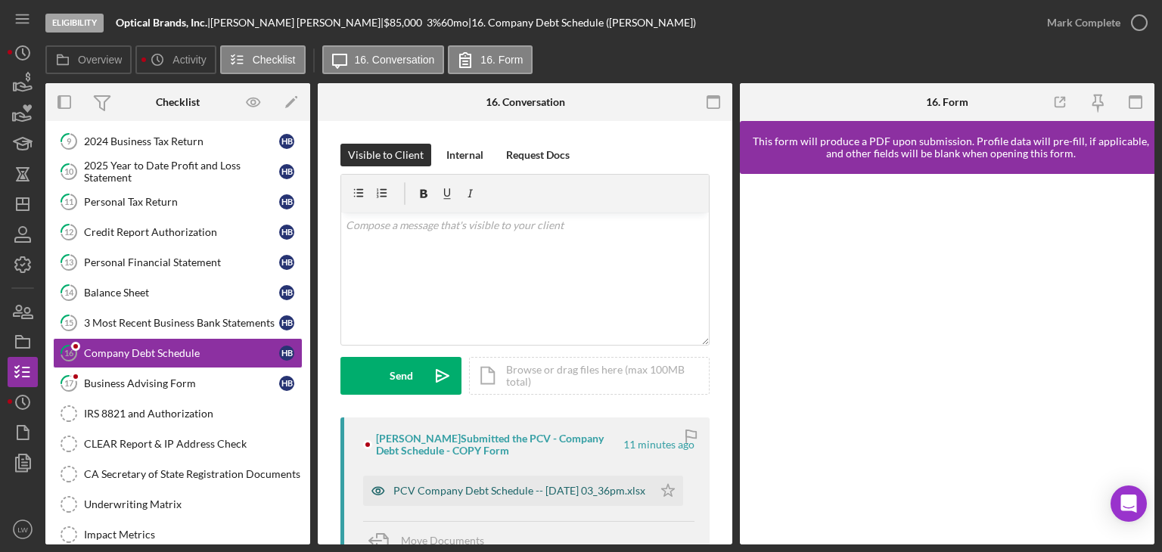
click at [503, 488] on div "PCV Company Debt Schedule -- [DATE] 03_36pm.xlsx" at bounding box center [519, 491] width 252 height 12
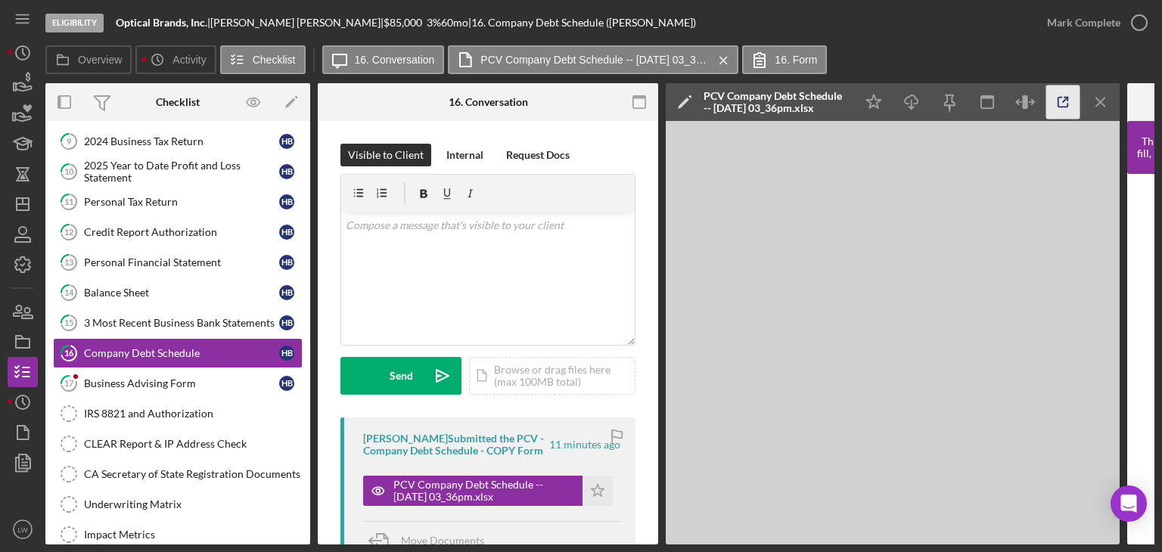
click at [1056, 104] on icon "button" at bounding box center [1063, 102] width 34 height 34
click at [182, 370] on link "17 Business Advising Form H B" at bounding box center [178, 383] width 250 height 30
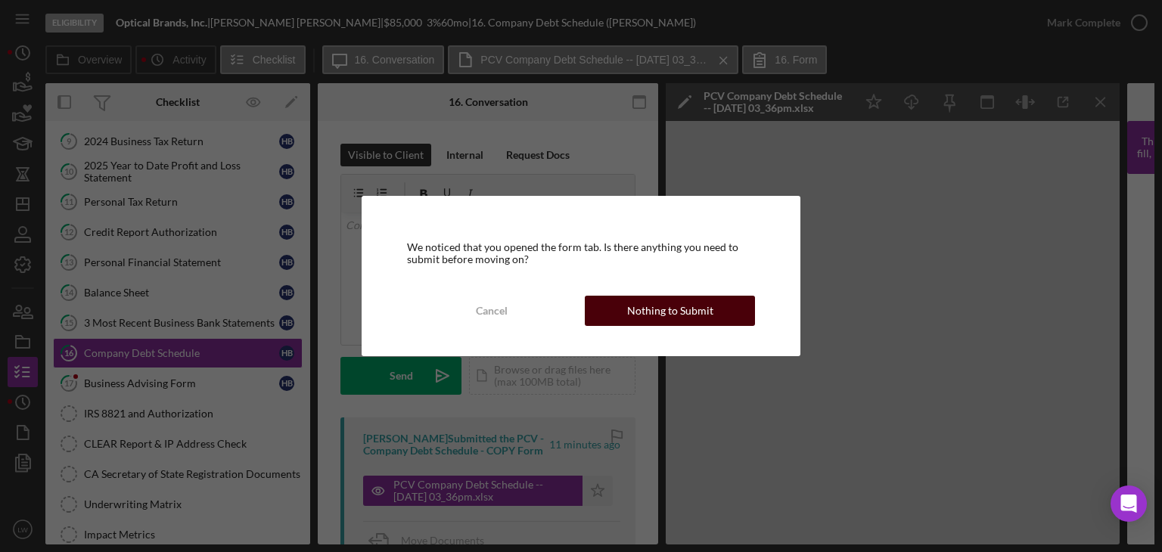
click at [654, 301] on div "Nothing to Submit" at bounding box center [670, 311] width 86 height 30
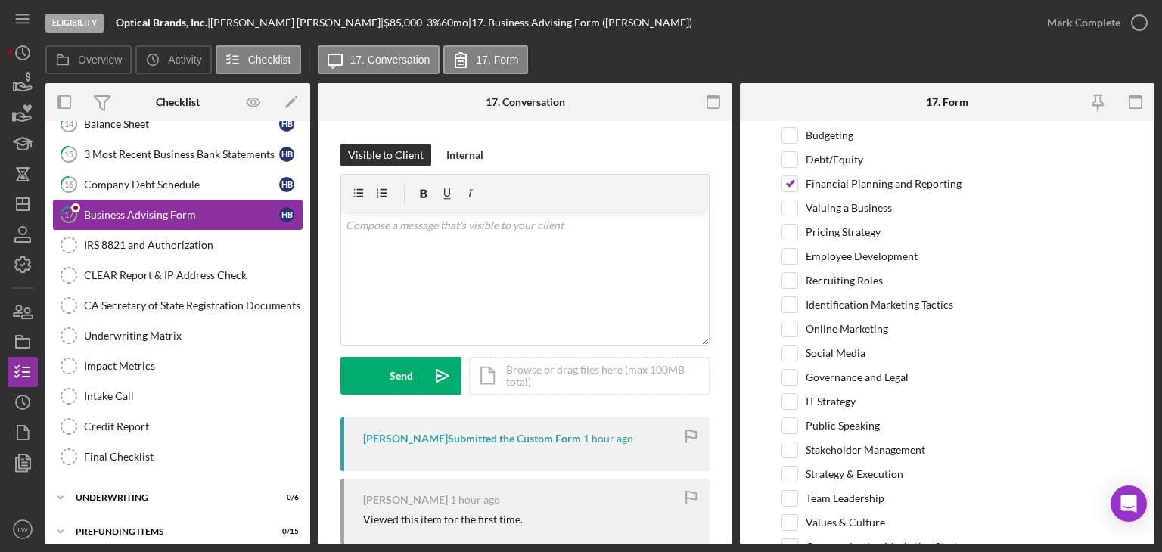
scroll to position [549, 0]
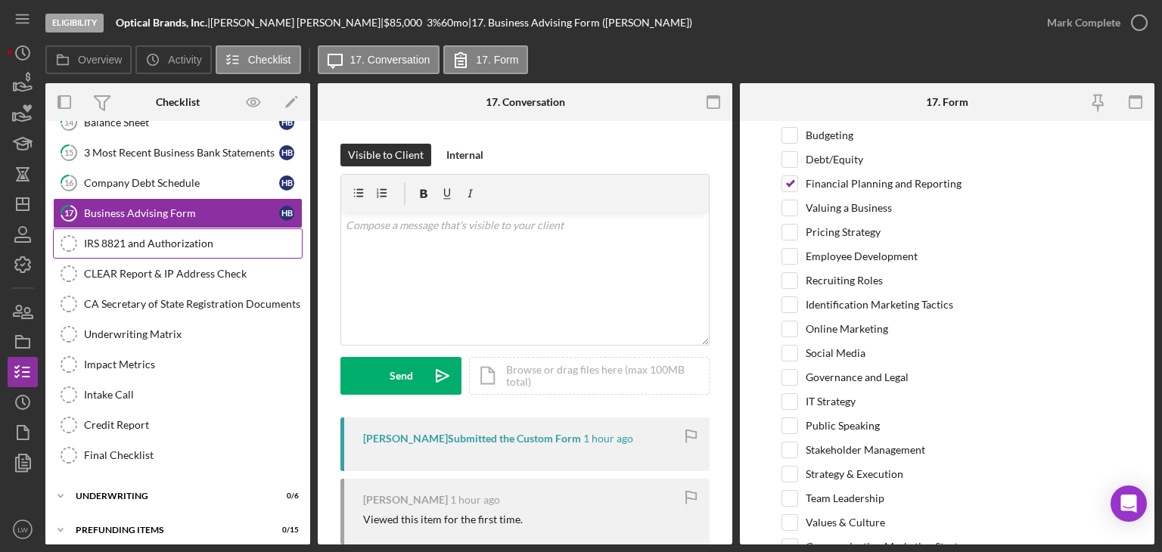
click at [167, 238] on div "IRS 8821 and Authorization" at bounding box center [193, 244] width 218 height 12
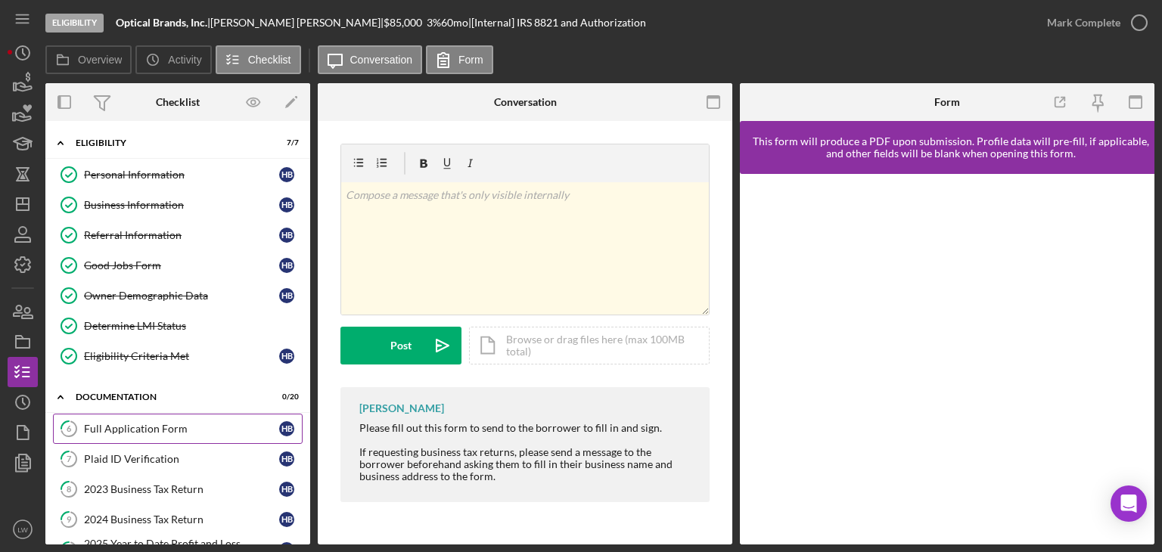
click at [172, 423] on div "Full Application Form" at bounding box center [181, 429] width 195 height 12
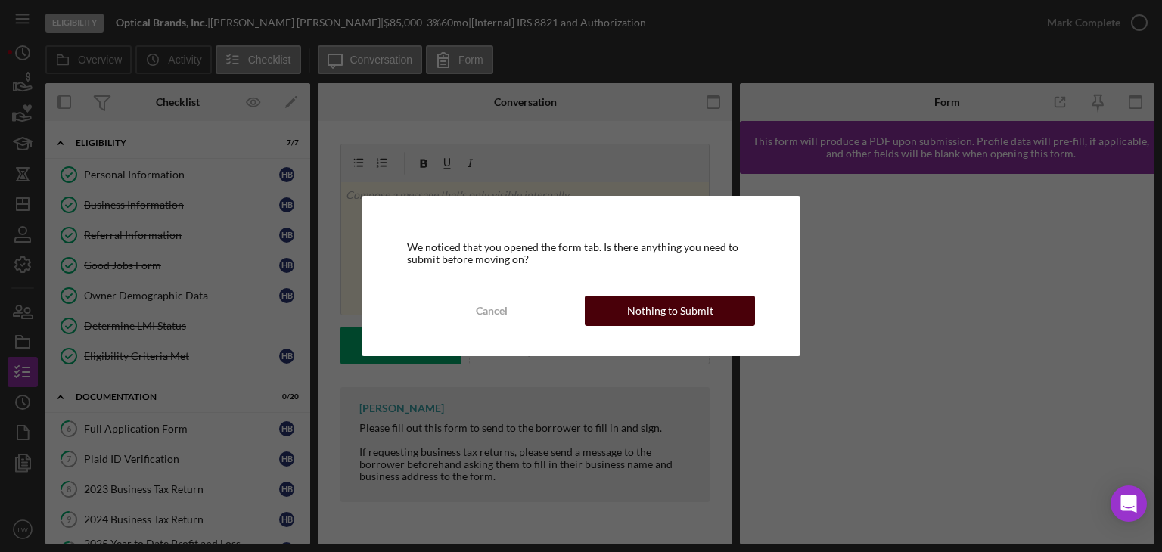
click at [713, 298] on button "Nothing to Submit" at bounding box center [670, 311] width 170 height 30
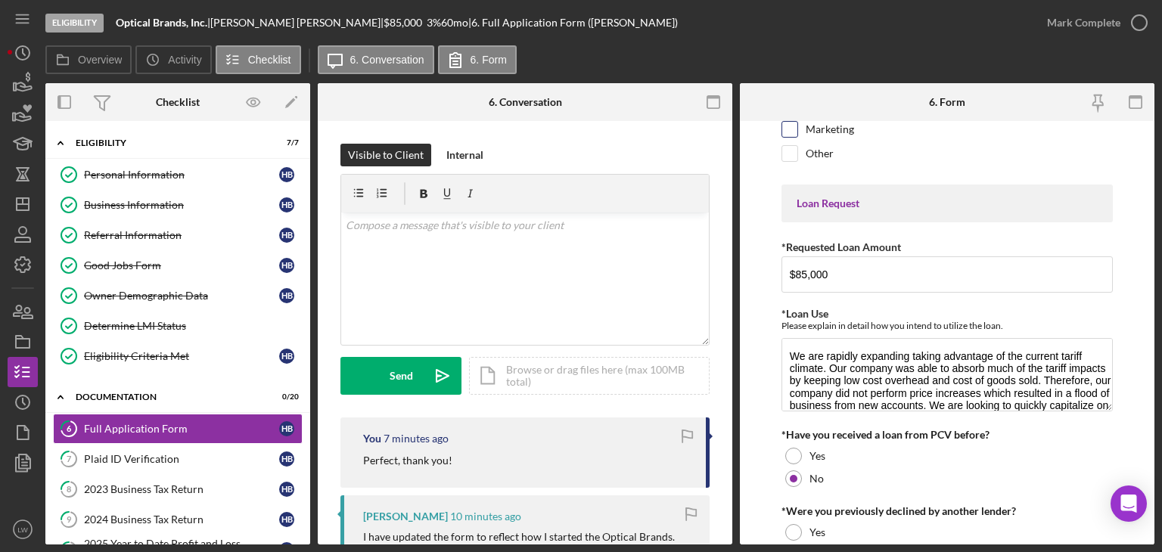
scroll to position [151, 0]
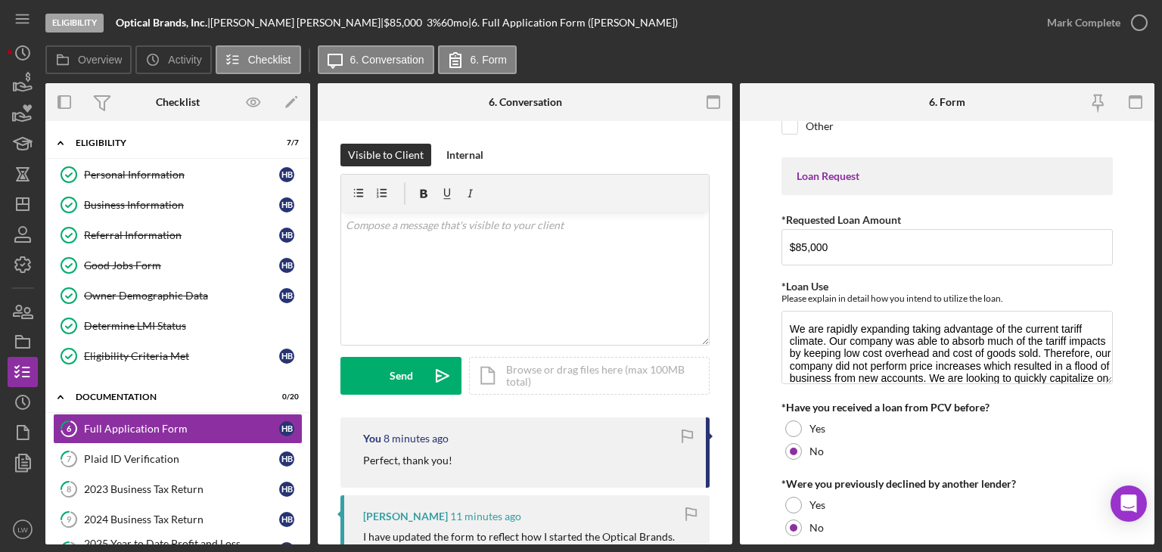
click at [260, 21] on div "[PERSON_NAME] |" at bounding box center [296, 23] width 173 height 12
drag, startPoint x: 260, startPoint y: 21, endPoint x: 238, endPoint y: 28, distance: 22.3
click at [238, 28] on div "[PERSON_NAME] |" at bounding box center [296, 23] width 173 height 12
click at [283, 22] on div "[PERSON_NAME] |" at bounding box center [296, 23] width 173 height 12
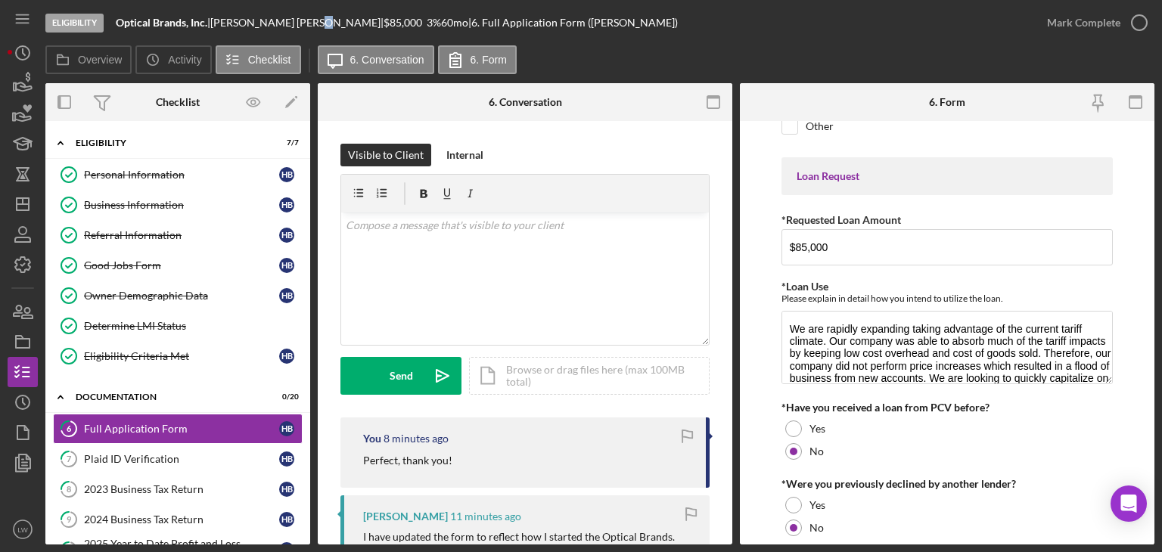
drag, startPoint x: 290, startPoint y: 21, endPoint x: 222, endPoint y: 20, distance: 67.3
click at [217, 20] on div "Optical Brands, Inc. | [PERSON_NAME] | $85,000 $17,000 3 % 60 mo | 6. Full Appl…" at bounding box center [397, 23] width 562 height 12
copy div "[PERSON_NAME]"
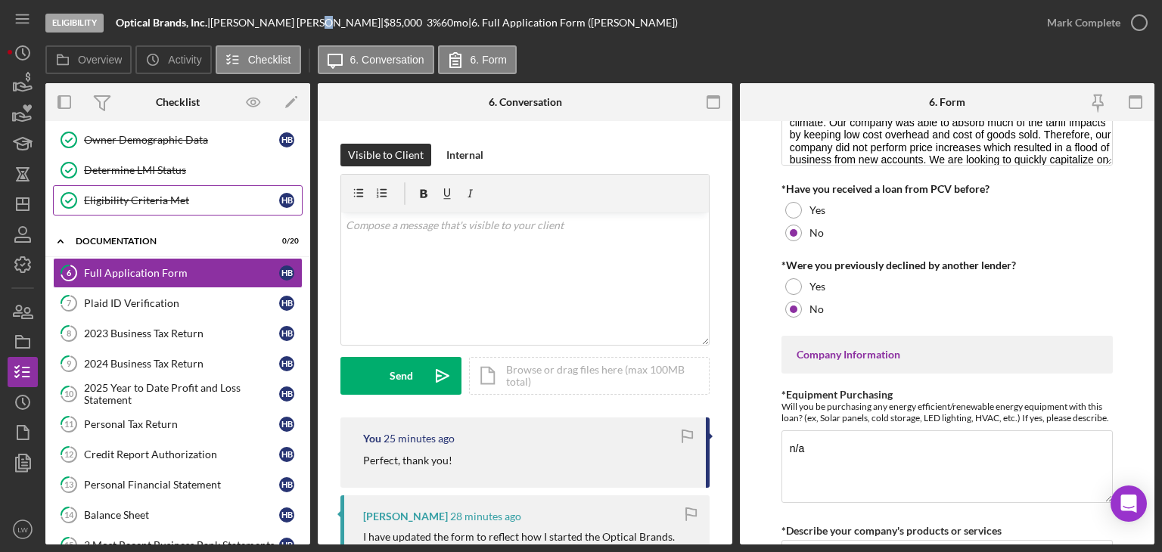
scroll to position [227, 0]
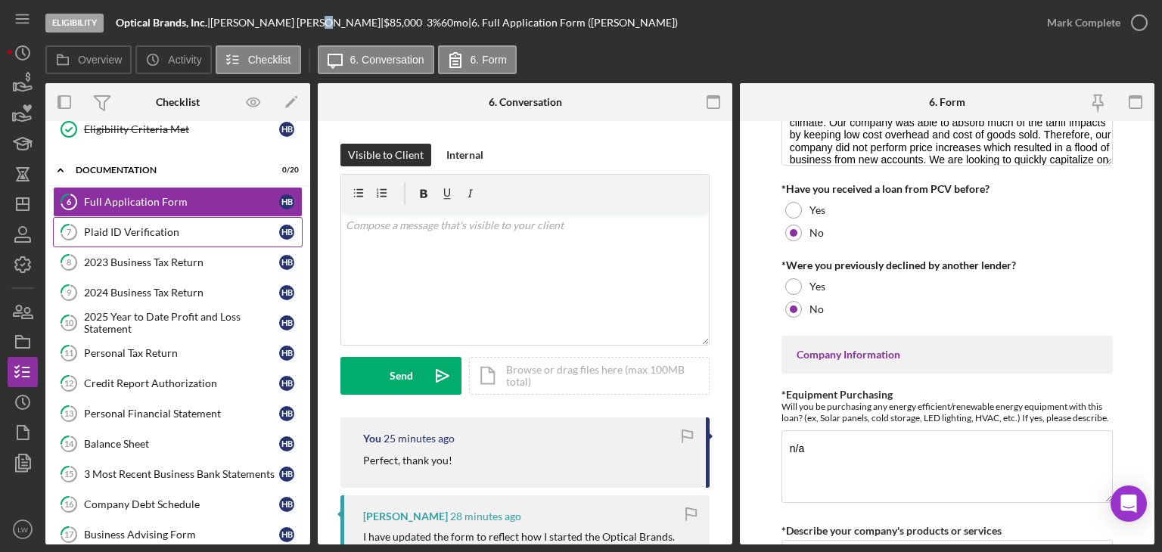
click at [162, 228] on div "Plaid ID Verification" at bounding box center [181, 232] width 195 height 12
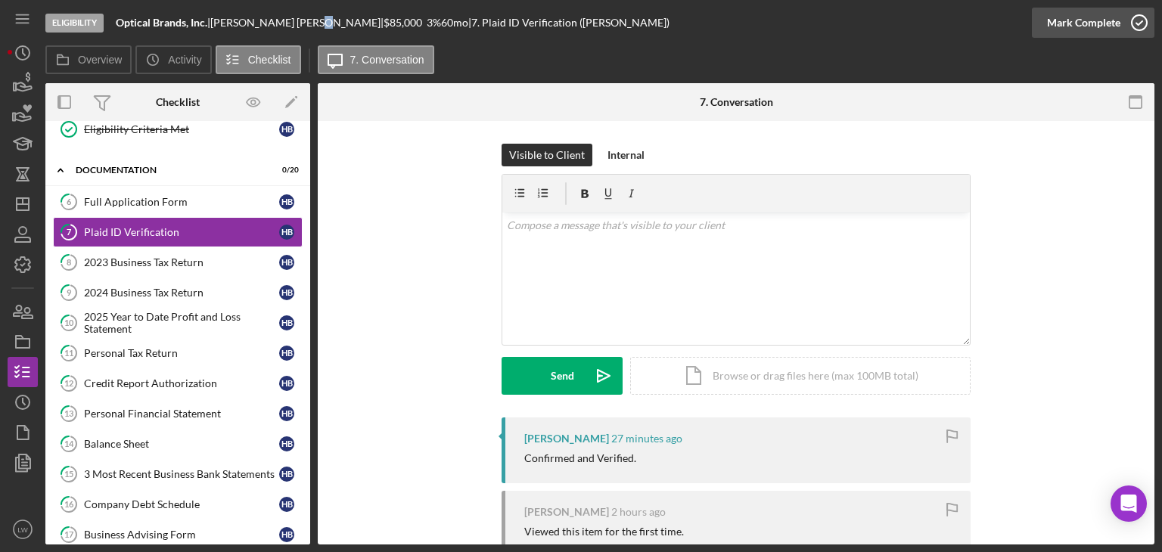
click at [1111, 18] on div "Mark Complete" at bounding box center [1083, 23] width 73 height 30
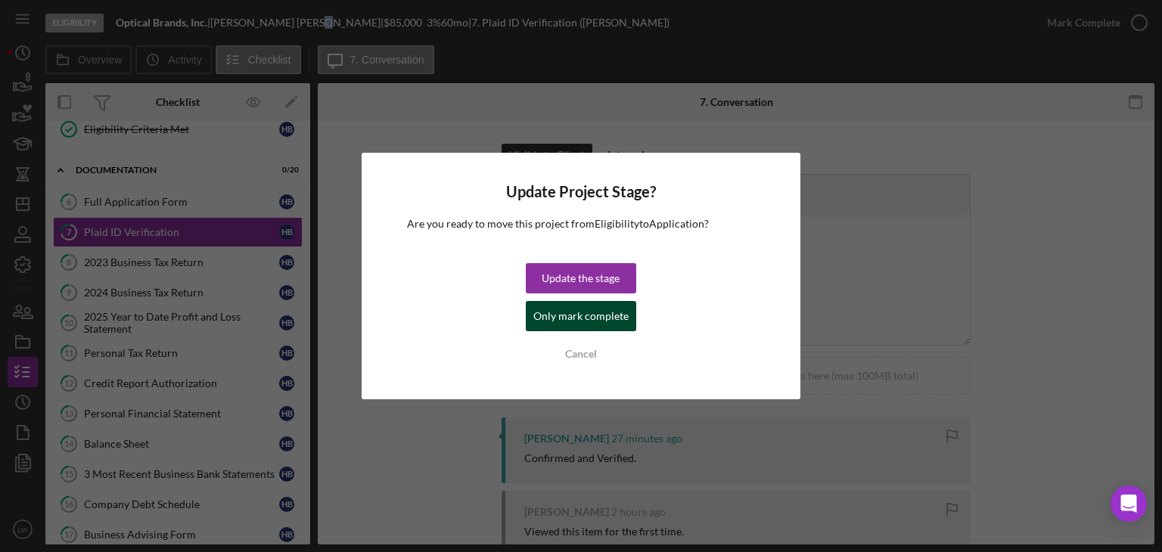
click at [627, 322] on button "Only mark complete" at bounding box center [581, 316] width 110 height 30
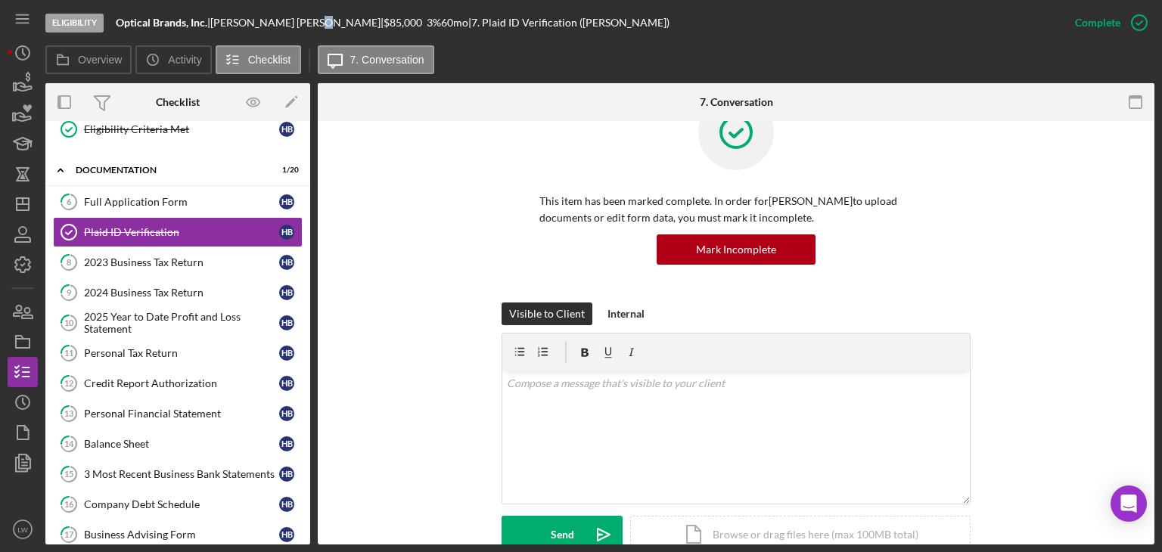
scroll to position [76, 0]
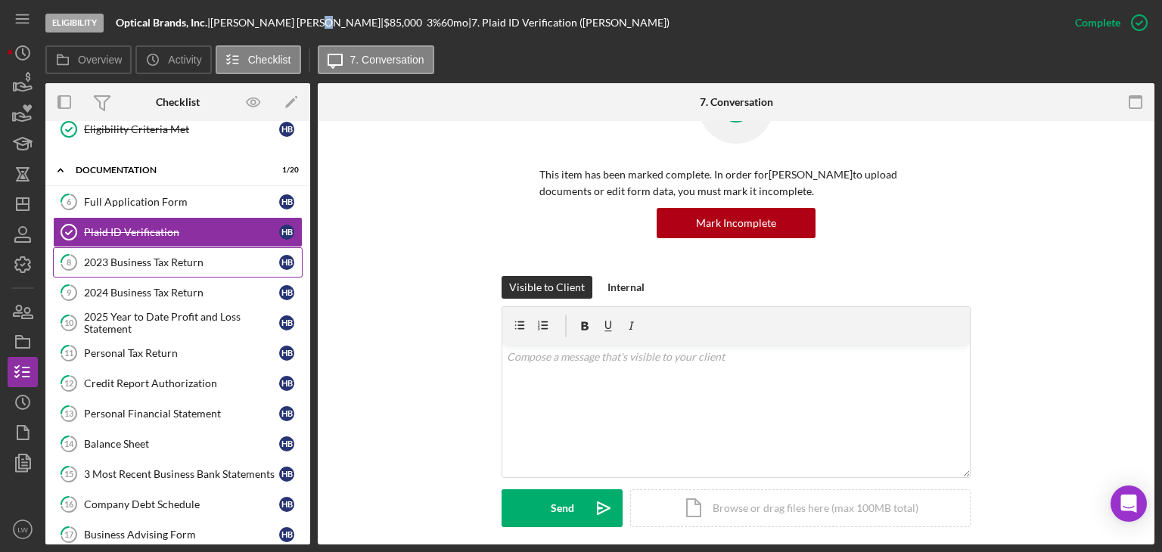
click at [190, 256] on div "2023 Business Tax Return" at bounding box center [181, 262] width 195 height 12
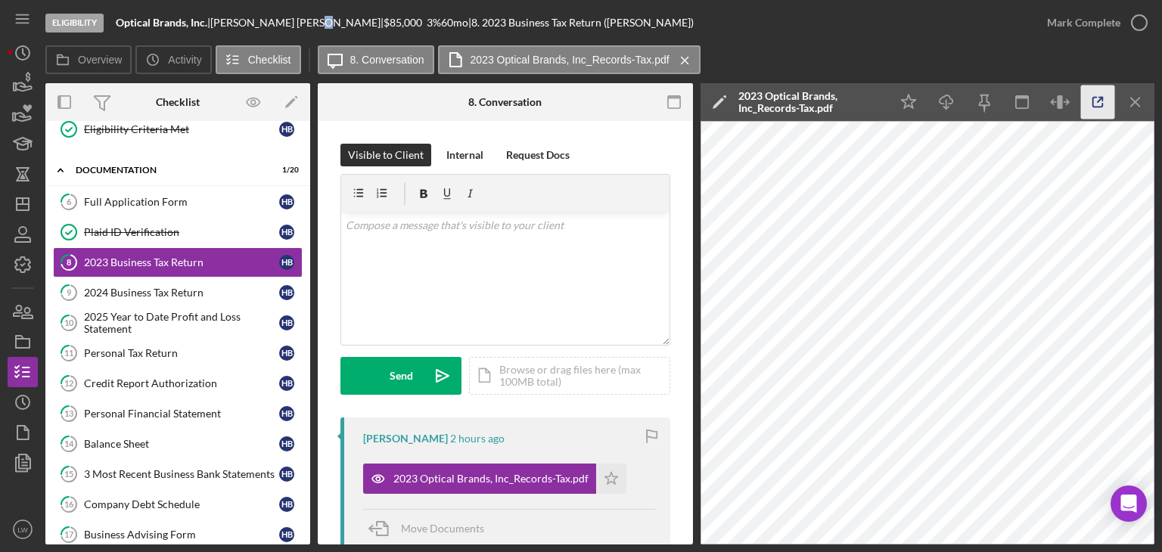
click at [1099, 101] on line "button" at bounding box center [1100, 100] width 5 height 5
